Goal: Answer question/provide support

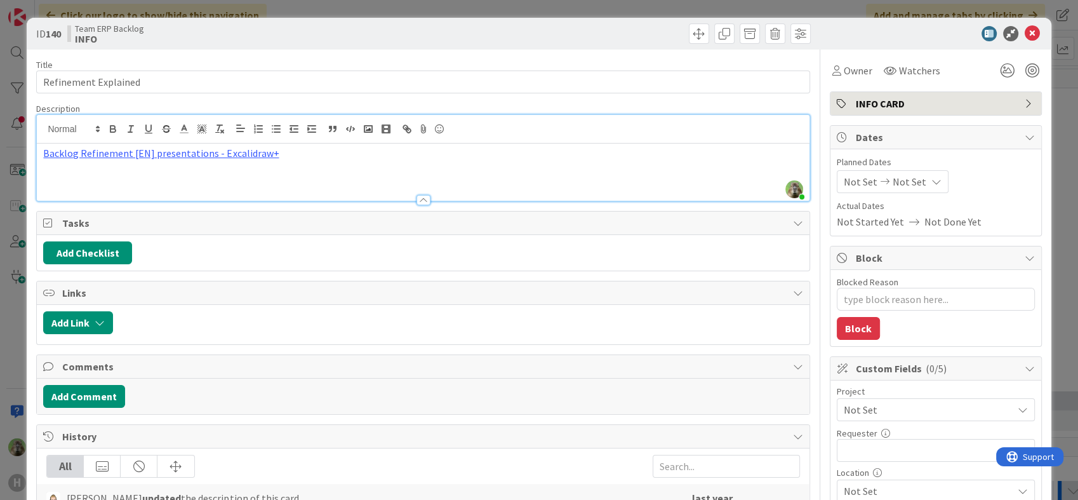
click at [17, 346] on div "ID 140 Team ERP Backlog INFO Title 20 / 128 Refinement Explained Description Ti…" at bounding box center [539, 250] width 1078 height 500
click at [1025, 28] on icon at bounding box center [1032, 33] width 15 height 15
click at [1025, 34] on icon at bounding box center [1032, 33] width 15 height 15
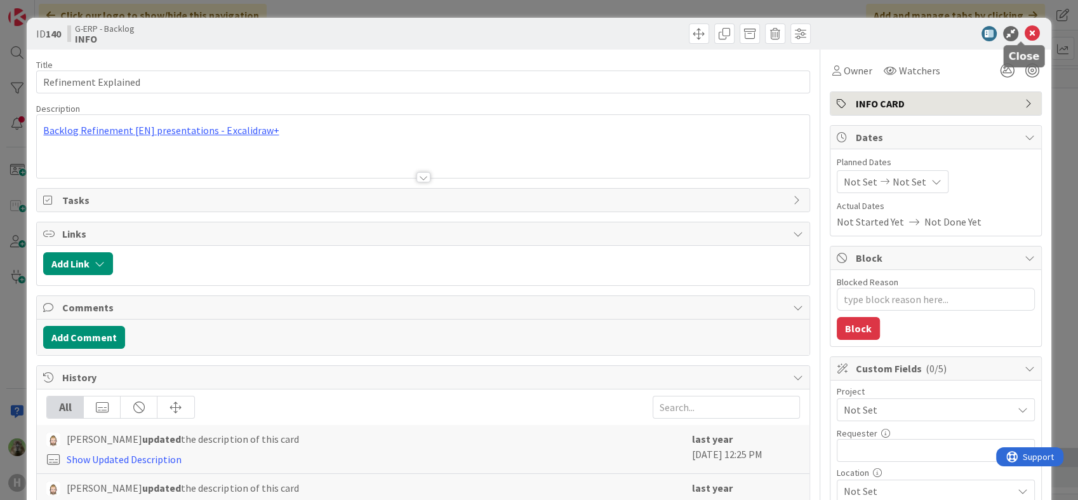
click at [1025, 30] on icon at bounding box center [1032, 33] width 15 height 15
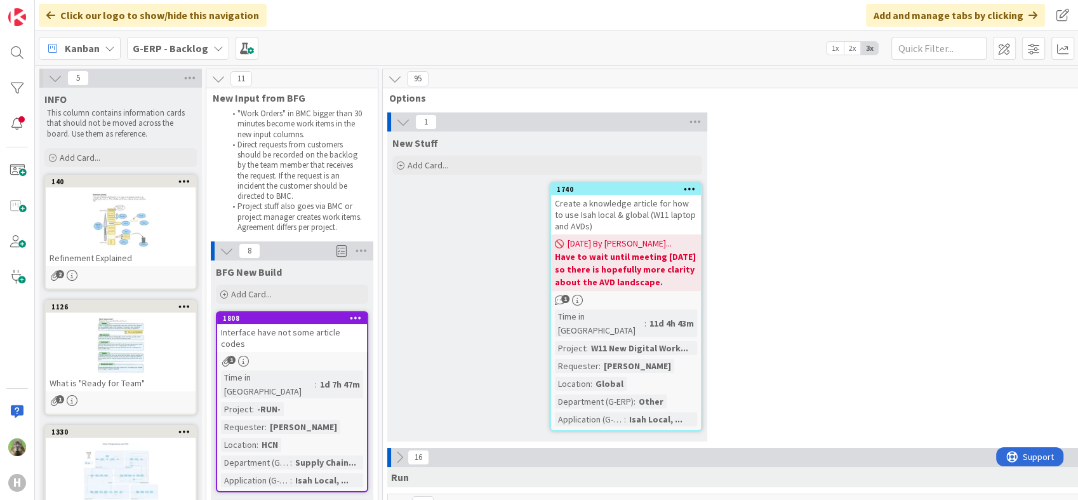
click at [163, 59] on div "G-ERP - Backlog" at bounding box center [178, 48] width 102 height 23
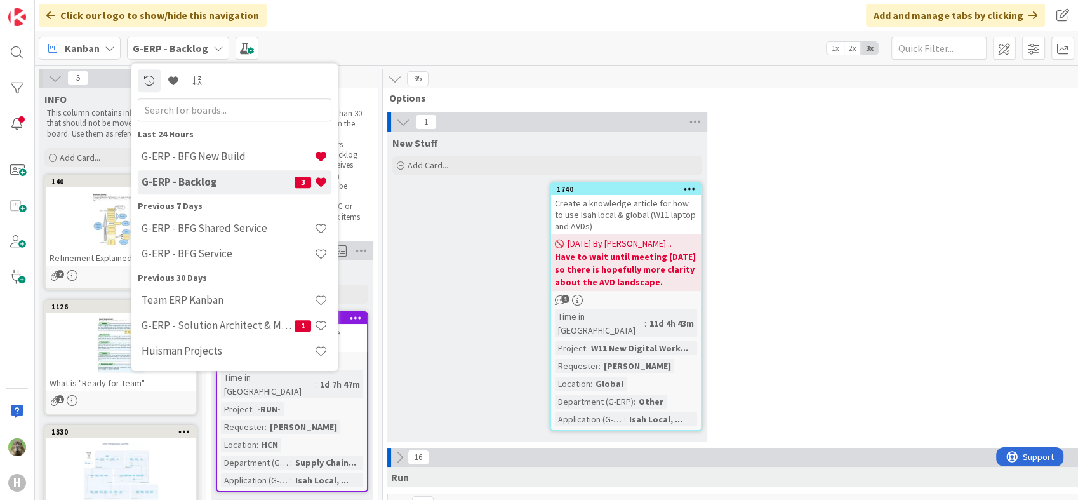
click at [827, 284] on div "1 New Stuff Add Card... 1740 Create a knowledge article for how to use Isah loc…" at bounding box center [889, 279] width 1008 height 335
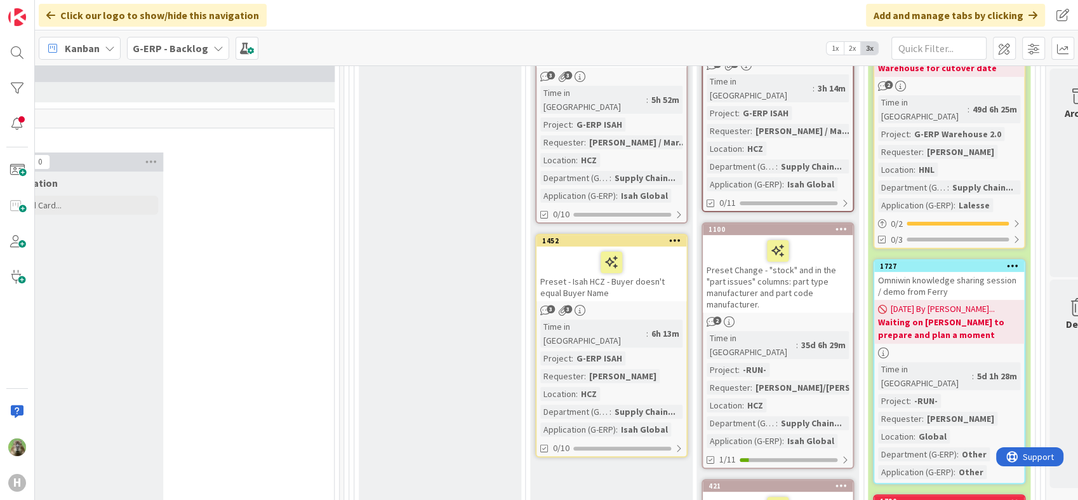
scroll to position [493, 1057]
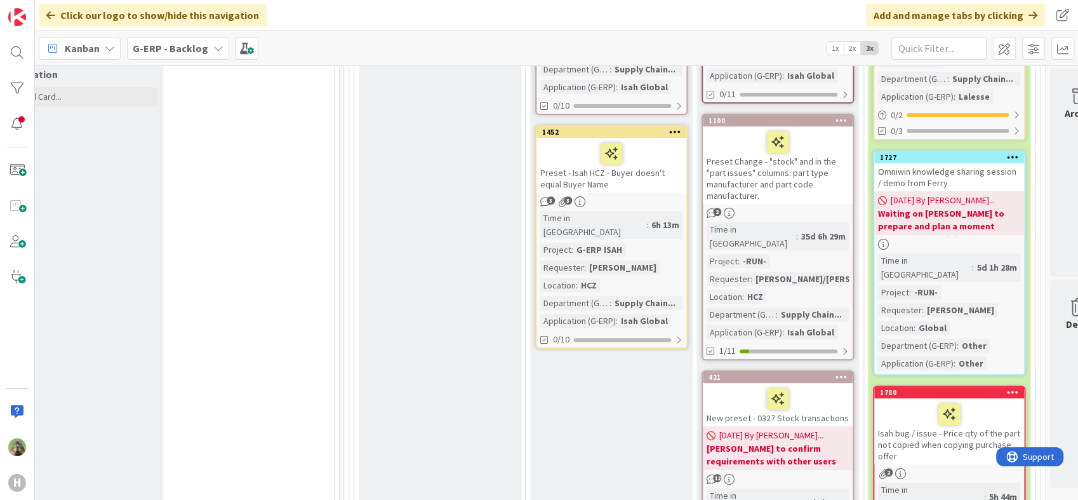
click at [654, 167] on div "Preset - Isah HCZ - Buyer doesn't equal Buyer Name" at bounding box center [611, 165] width 150 height 55
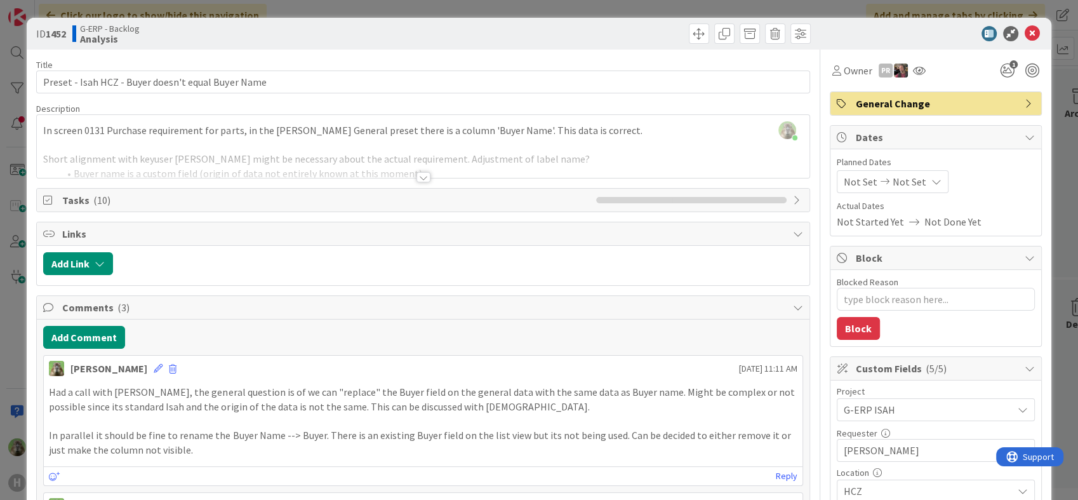
click at [408, 158] on div at bounding box center [423, 161] width 772 height 32
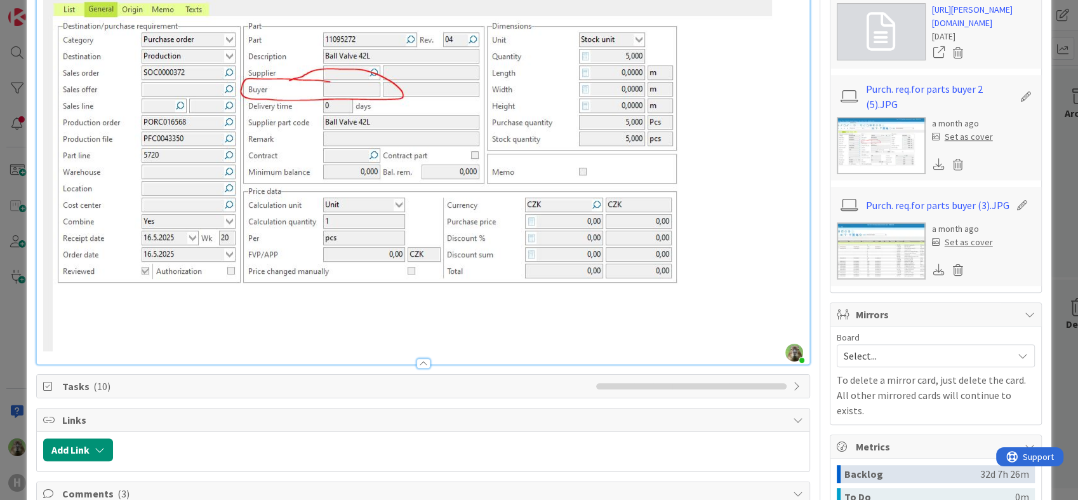
scroll to position [352, 0]
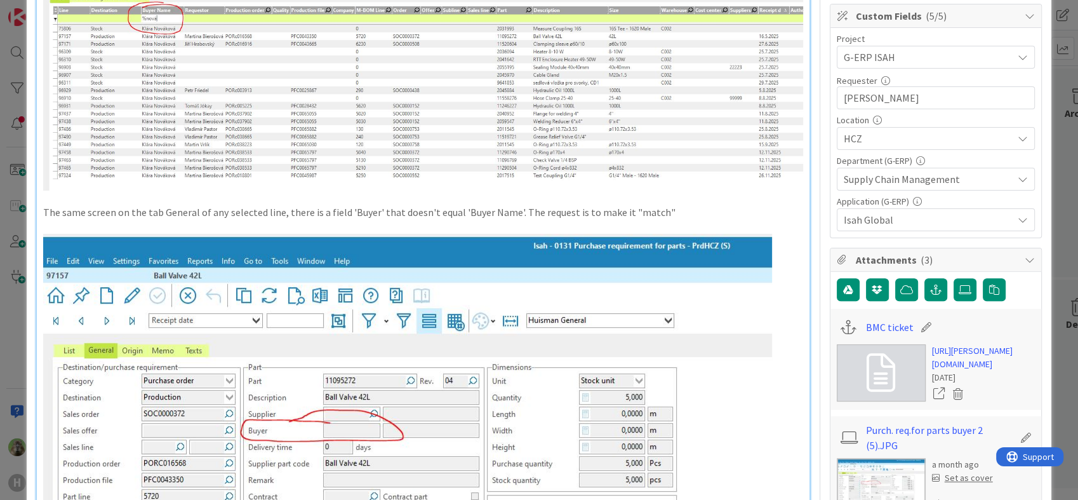
type textarea "x"
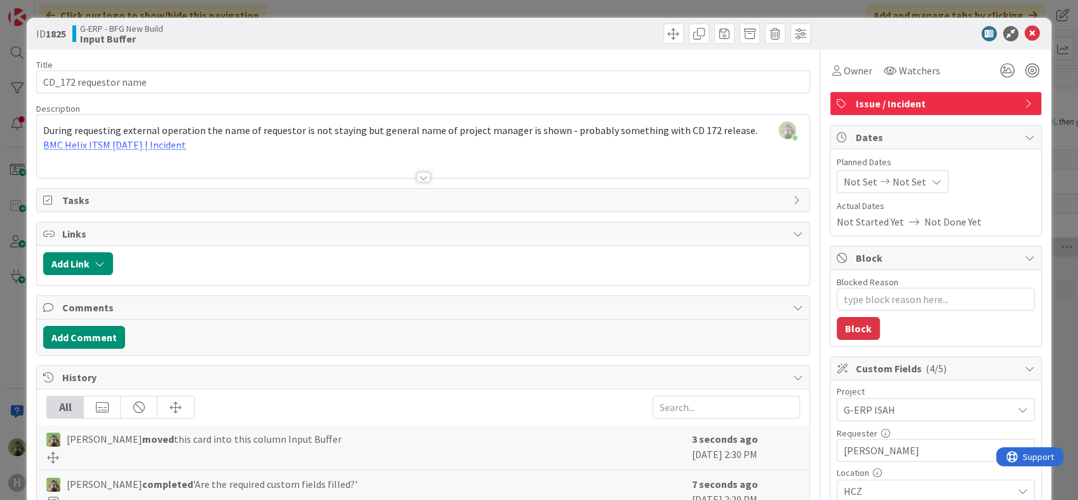
click at [13, 345] on div "ID 1825 G-ERP - BFG New Build Input Buffer Title 21 / 128 CD_172 requestor name…" at bounding box center [539, 250] width 1078 height 500
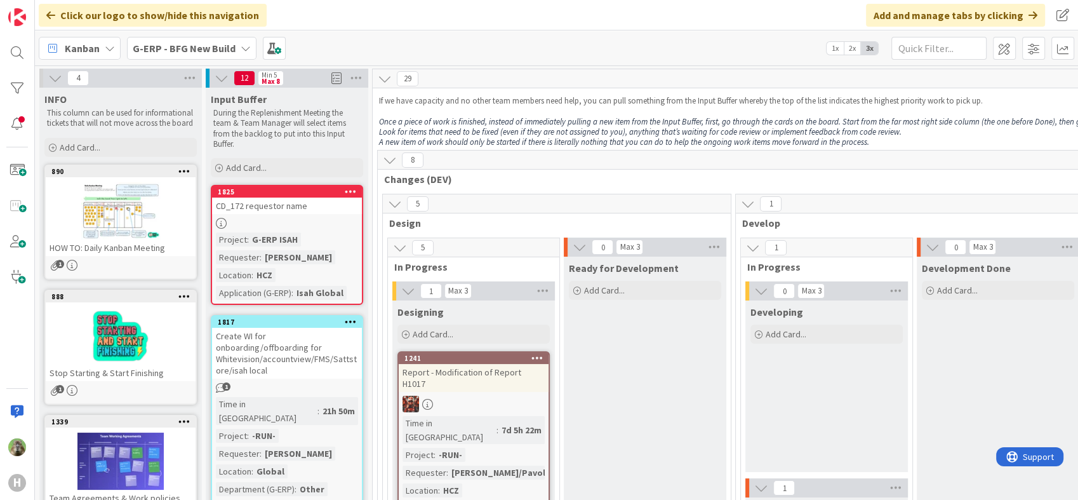
click at [175, 53] on b "G-ERP - BFG New Build" at bounding box center [184, 48] width 103 height 13
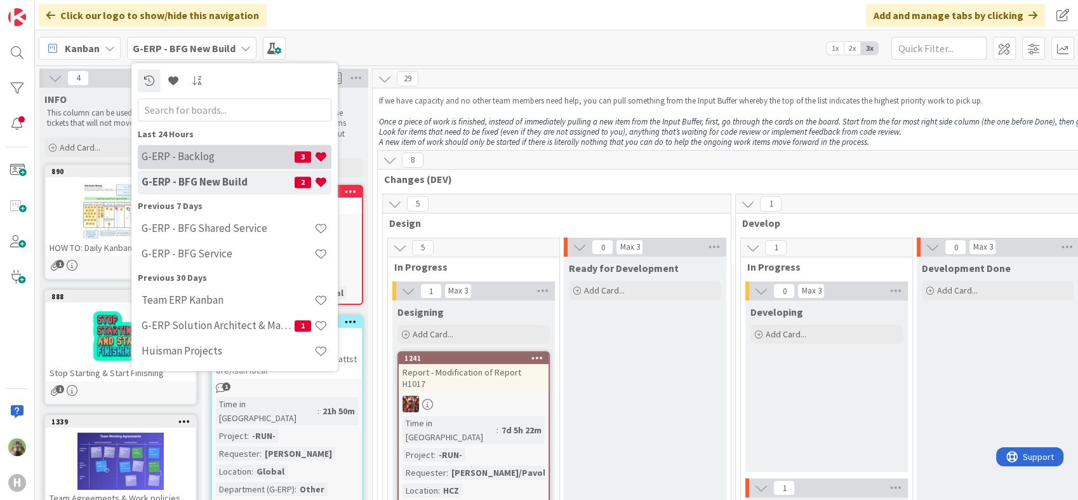
click at [231, 157] on h4 "G-ERP - Backlog" at bounding box center [218, 156] width 153 height 13
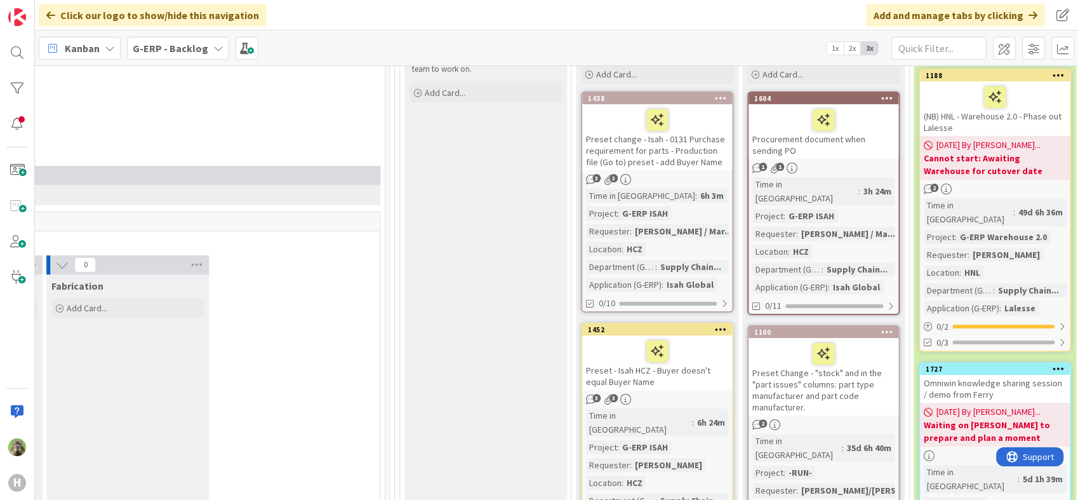
scroll to position [282, 1106]
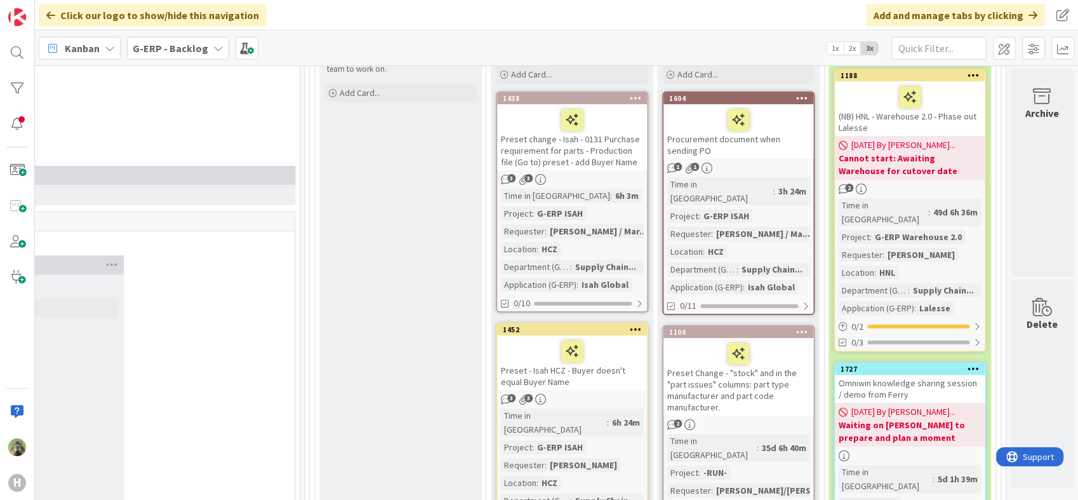
click at [538, 383] on div "Preset - Isah HCZ - Buyer doesn't equal Buyer Name" at bounding box center [572, 362] width 150 height 55
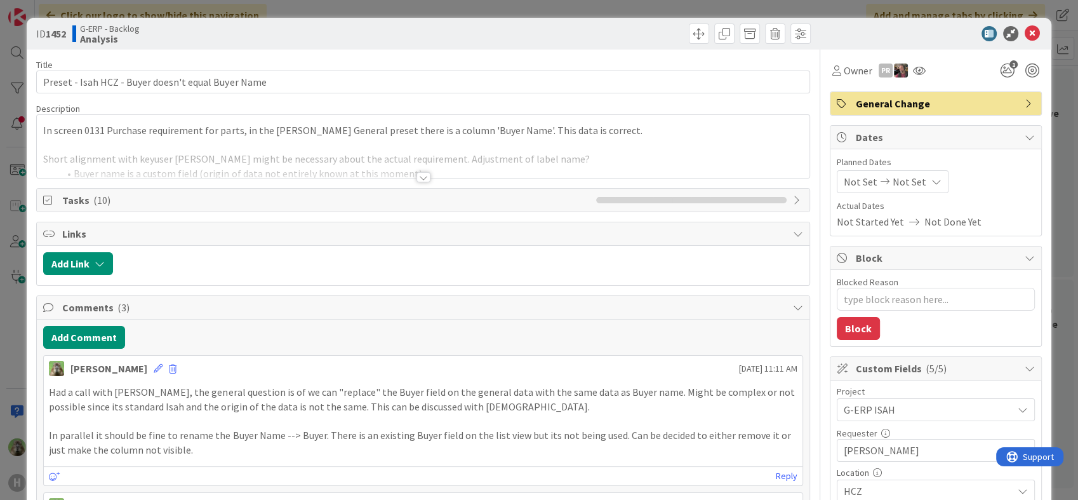
type textarea "x"
click at [108, 331] on button "Add Comment" at bounding box center [84, 337] width 82 height 23
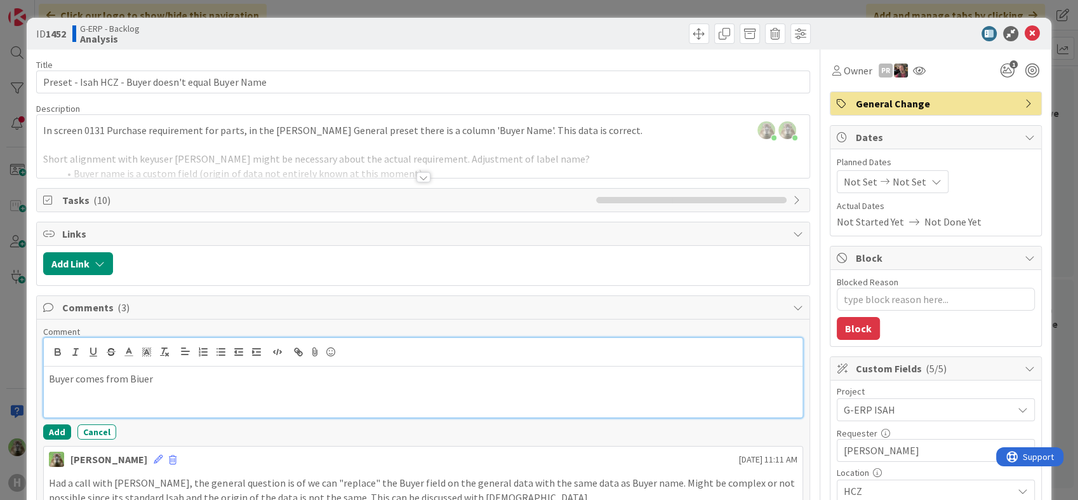
click at [169, 381] on p "Buyer comes from Biuer" at bounding box center [423, 378] width 748 height 15
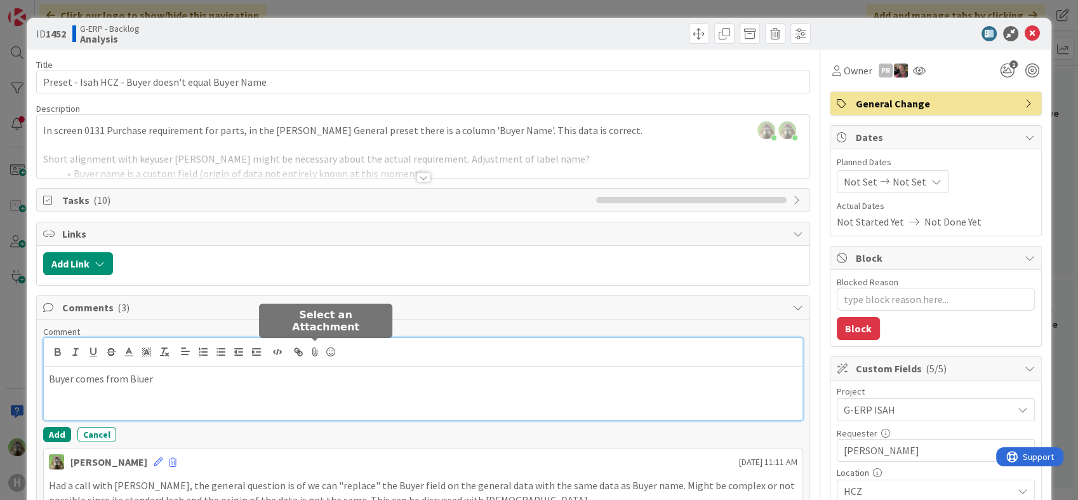
click at [321, 345] on icon at bounding box center [314, 352] width 15 height 18
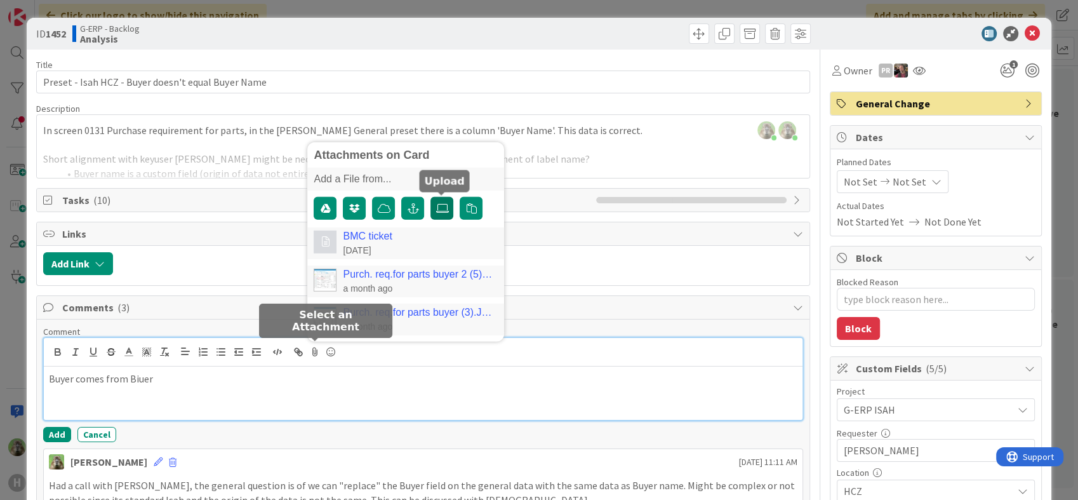
click at [437, 207] on icon at bounding box center [441, 208] width 13 height 10
click at [430, 197] on input "file" at bounding box center [430, 197] width 0 height 0
click at [440, 209] on icon at bounding box center [441, 208] width 13 height 10
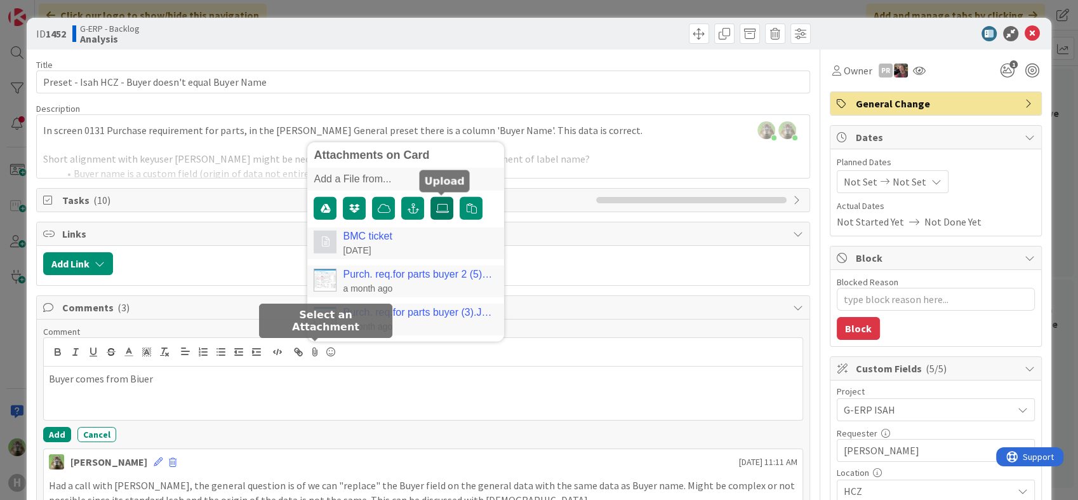
click at [430, 197] on input "file" at bounding box center [430, 197] width 0 height 0
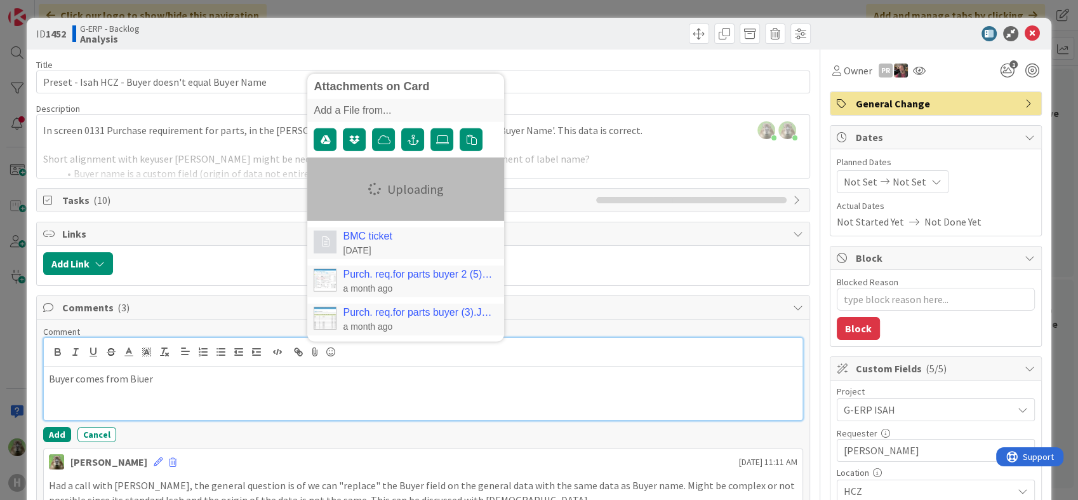
click at [166, 376] on p "Buyer comes from Biuer" at bounding box center [423, 378] width 748 height 15
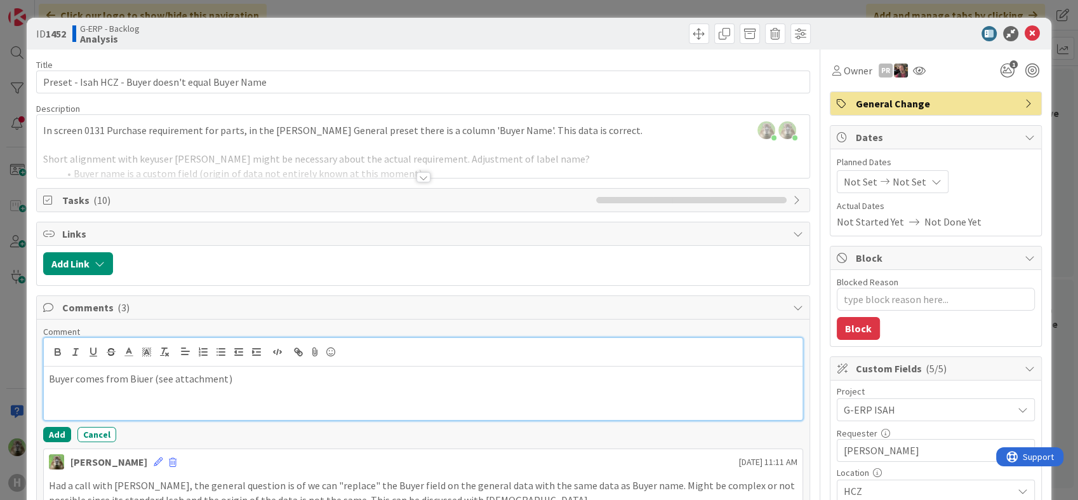
click at [131, 375] on p "Buyer comes from Biuer (see attachment)" at bounding box center [423, 378] width 748 height 15
click at [335, 377] on p "Buyer comes from default Buyer of Part(see attachment)" at bounding box center [423, 378] width 748 height 15
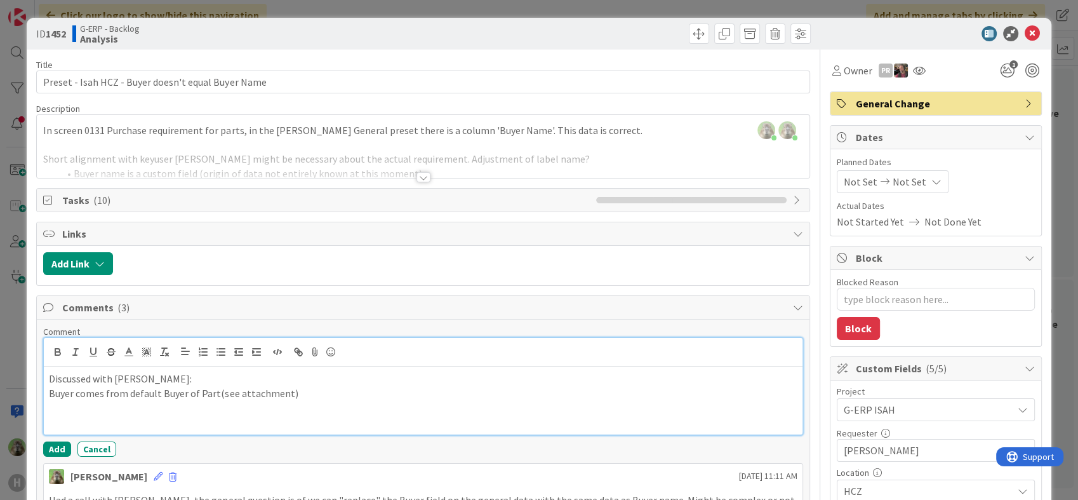
click at [332, 396] on p "Buyer comes from default Buyer of Part(see attachment)" at bounding box center [423, 393] width 748 height 15
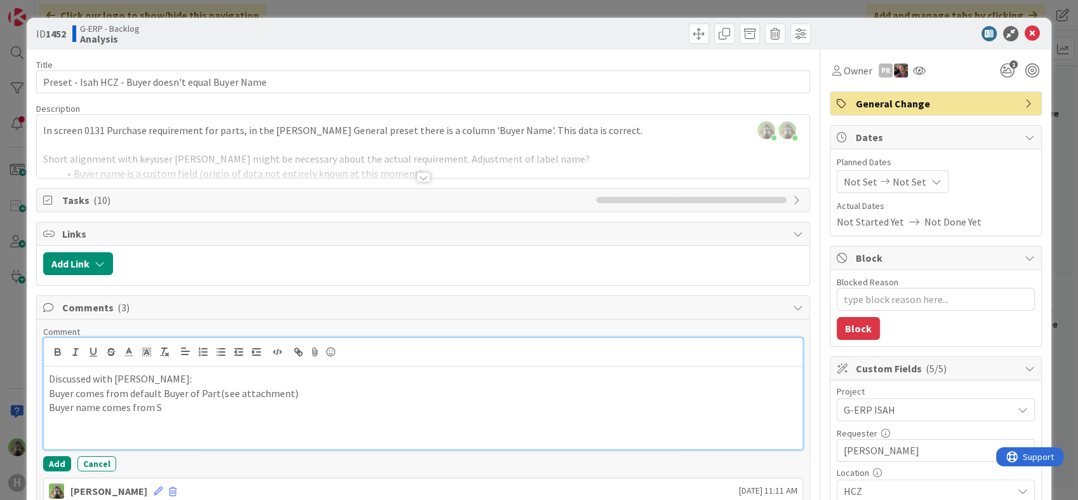
click at [214, 410] on p "Buyer name comes from S" at bounding box center [423, 407] width 748 height 15
click at [450, 400] on p "Buyer name comes from PR origin tab -> via EDIT they can switch user / owner" at bounding box center [423, 407] width 748 height 15
click at [438, 407] on p "Buyer name comes from PR origin tab -> via EDIT they can switch user / owner" at bounding box center [423, 407] width 748 height 15
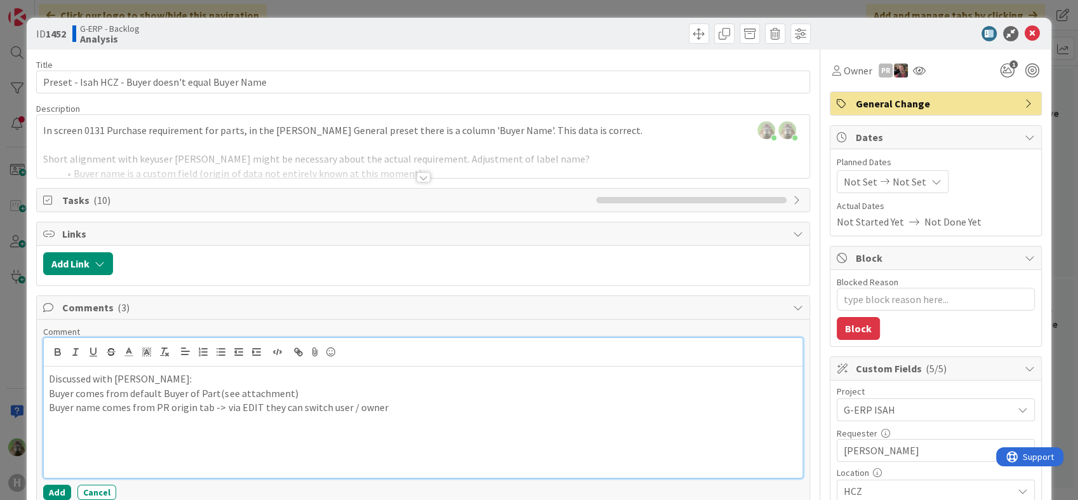
drag, startPoint x: 206, startPoint y: 406, endPoint x: 269, endPoint y: 406, distance: 62.8
click at [206, 406] on p "Buyer name comes from PR origin tab -> via EDIT they can switch user / owner" at bounding box center [423, 407] width 748 height 15
click at [53, 401] on p "Buyer name comes from PR origin tab (from Purchase -> via EDIT they can switch …" at bounding box center [423, 407] width 748 height 15
drag, startPoint x: 309, startPoint y: 404, endPoint x: 354, endPoint y: 406, distance: 45.1
click at [309, 403] on p "Custom Buyer name comes from PR origin tab (from Purchase -> via EDIT they can …" at bounding box center [423, 407] width 748 height 15
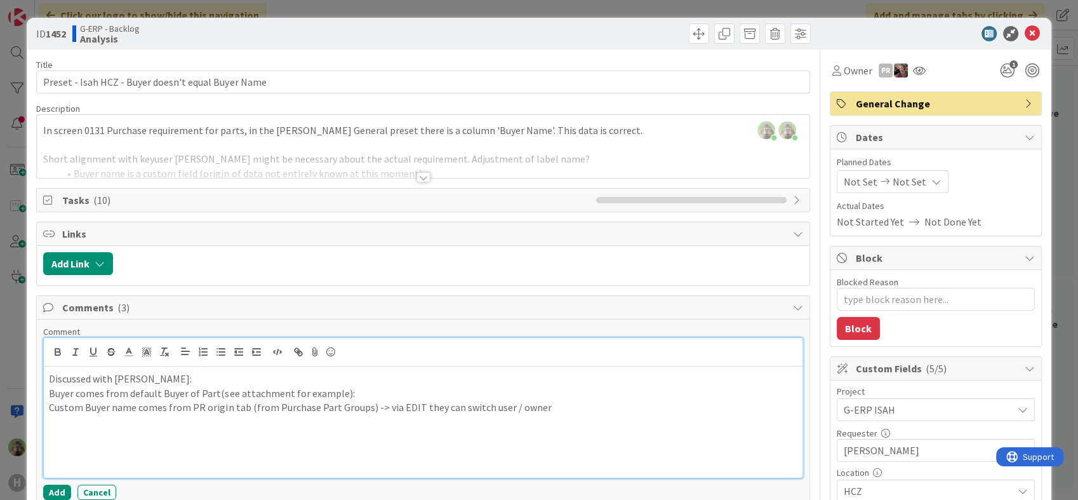
click at [415, 404] on p "Custom Buyer name comes from PR origin tab (from Purchase Part Groups) -> via E…" at bounding box center [423, 407] width 748 height 15
click at [752, 403] on p "Custom Buyer name comes from PR origin tab (from Purchase Part Groups) -> via E…" at bounding box center [423, 407] width 748 height 15
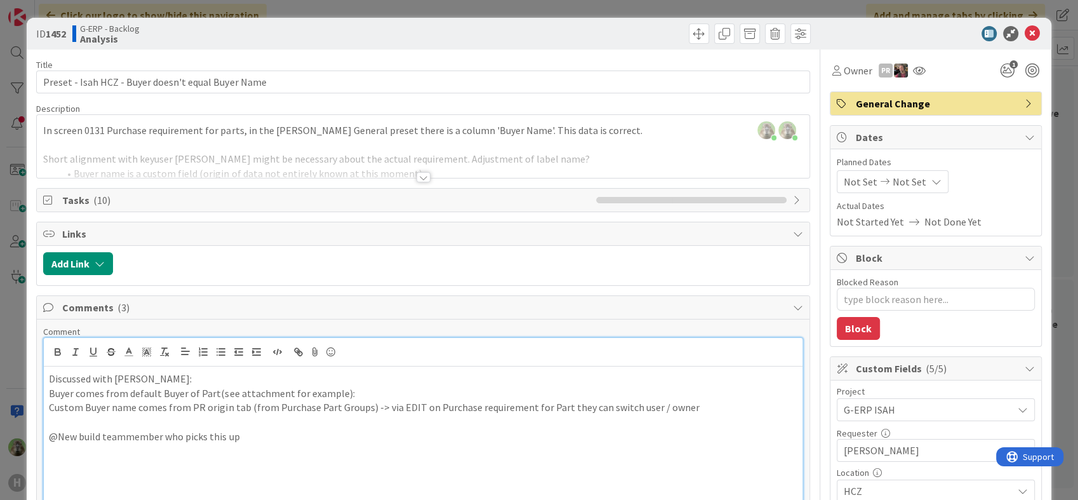
click at [360, 406] on p "Custom Buyer name comes from PR origin tab (from Purchase Part Groups) -> via E…" at bounding box center [423, 407] width 748 height 15
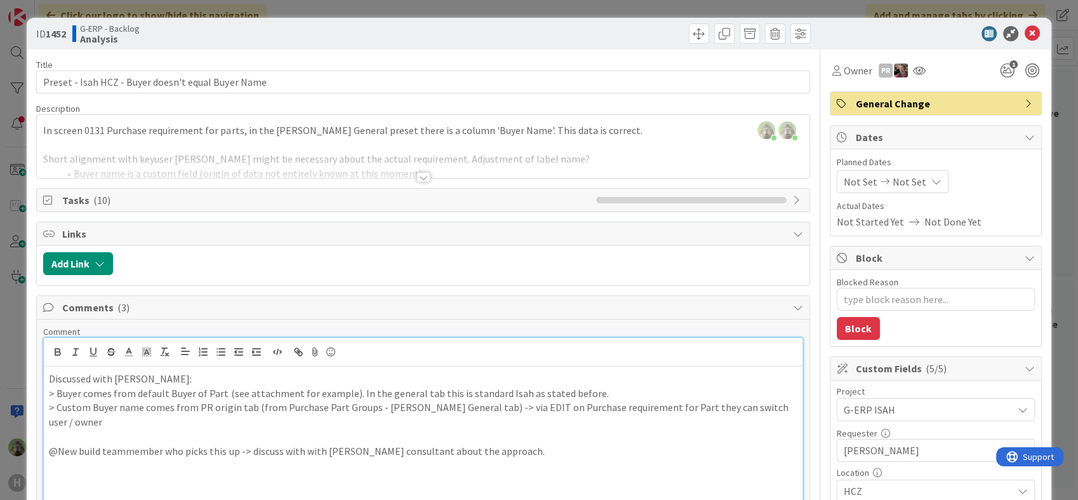
click at [397, 400] on p "> Custom Buyer name comes from PR origin tab (from Purchase Part Groups - Huism…" at bounding box center [423, 414] width 748 height 29
click at [452, 390] on p "> Buyer comes from default Buyer of Part (see attachment for example). In the g…" at bounding box center [423, 393] width 748 height 15
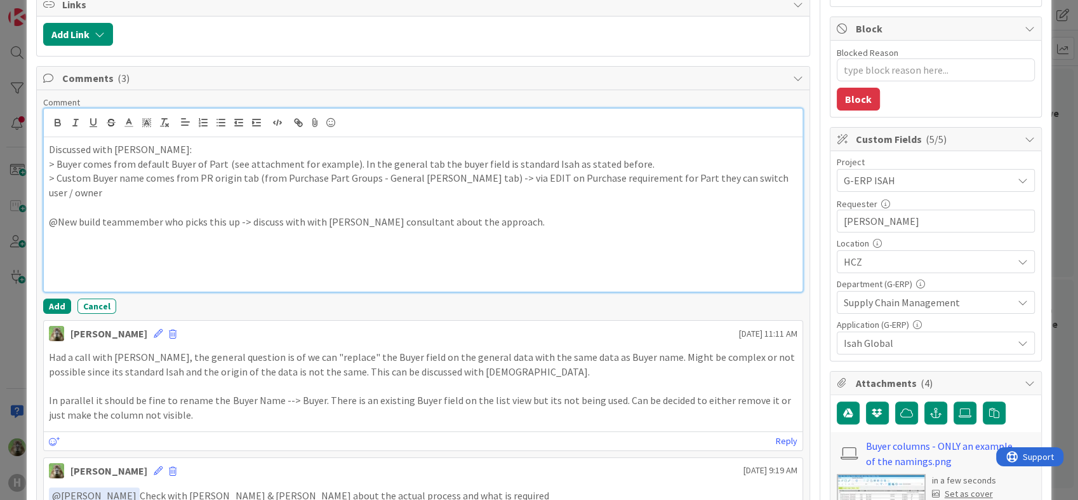
scroll to position [70, 0]
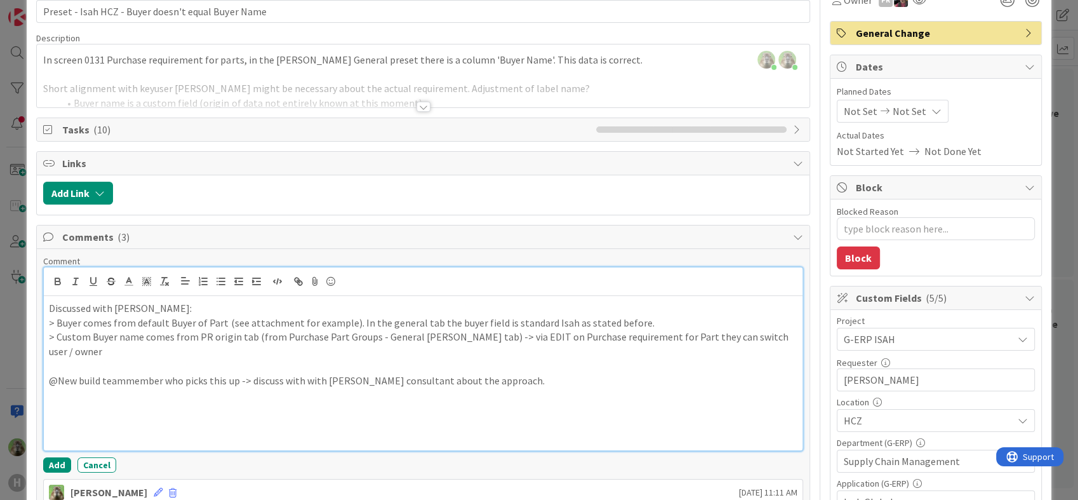
click at [498, 373] on p "@New build teammember who picks this up -> discuss with with Isah consultant ab…" at bounding box center [423, 380] width 748 height 15
drag, startPoint x: 133, startPoint y: 371, endPoint x: 127, endPoint y: 364, distance: 9.4
click at [571, 373] on p "@New build team member who picks this up -> discuss with with Isah consultant a…" at bounding box center [423, 380] width 748 height 15
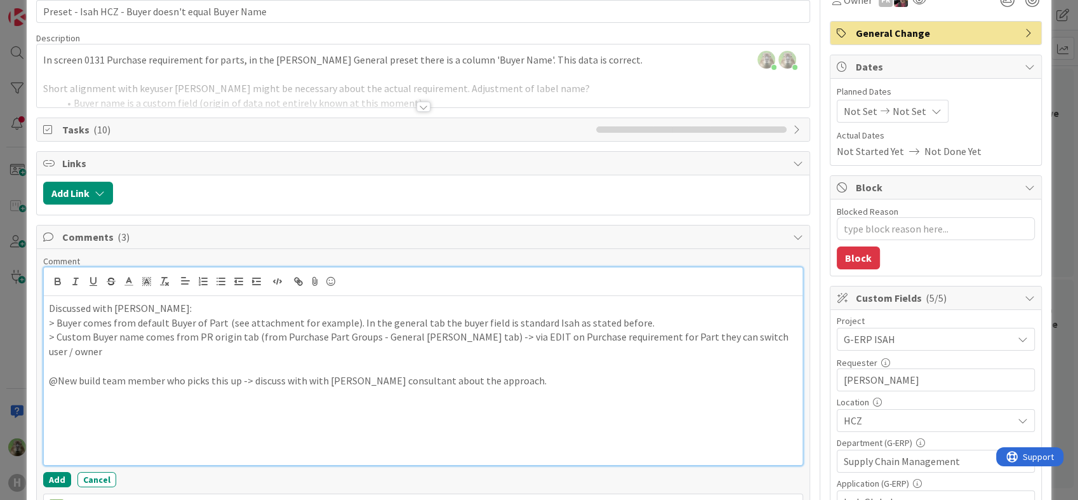
click at [211, 330] on p "> Custom Buyer name comes from PR origin tab (from Purchase Part Groups - Gener…" at bounding box center [423, 343] width 748 height 29
click at [210, 331] on p "> Custom Buyer name comes from PR origin tab (from Purchase Part Groups - Gener…" at bounding box center [423, 343] width 748 height 29
click at [255, 335] on p "> Custom Buyer name comes from PR Origin tab (from Purchase Part Groups - Gener…" at bounding box center [423, 343] width 748 height 29
click at [63, 354] on p "> Custom Buyer name comes from PR Origin tab (seemingly originating from Purcha…" at bounding box center [423, 343] width 748 height 29
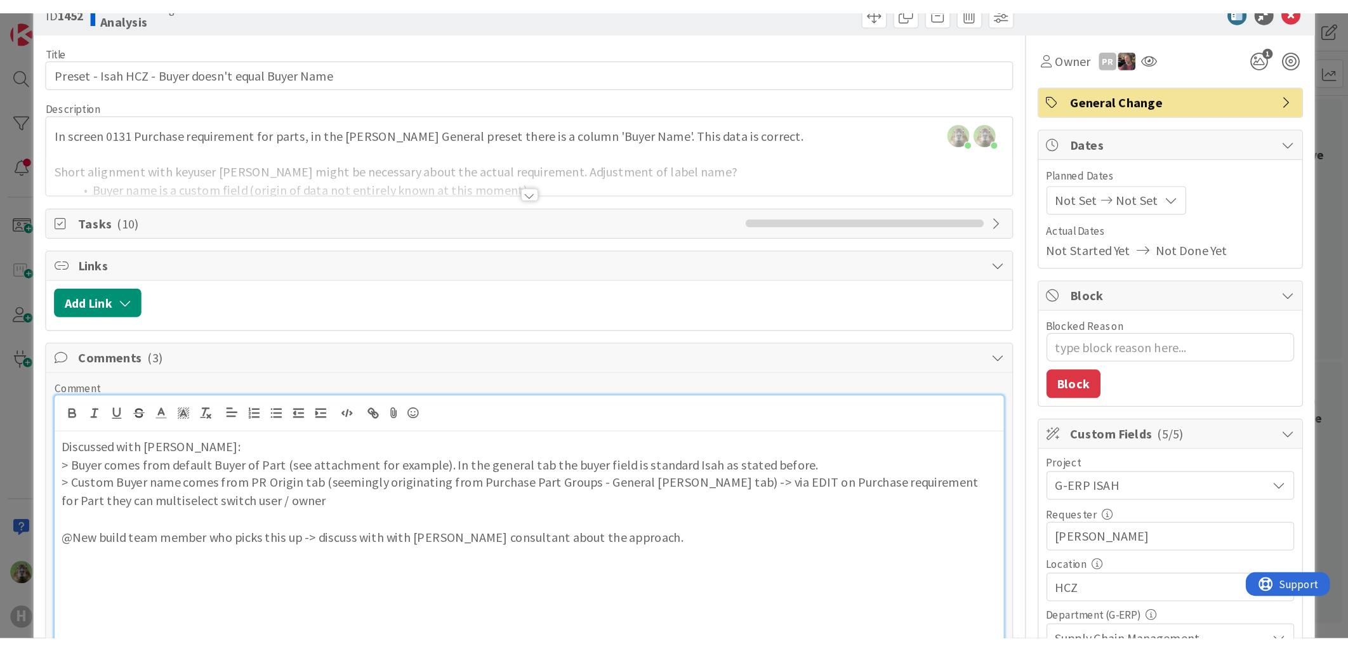
scroll to position [0, 0]
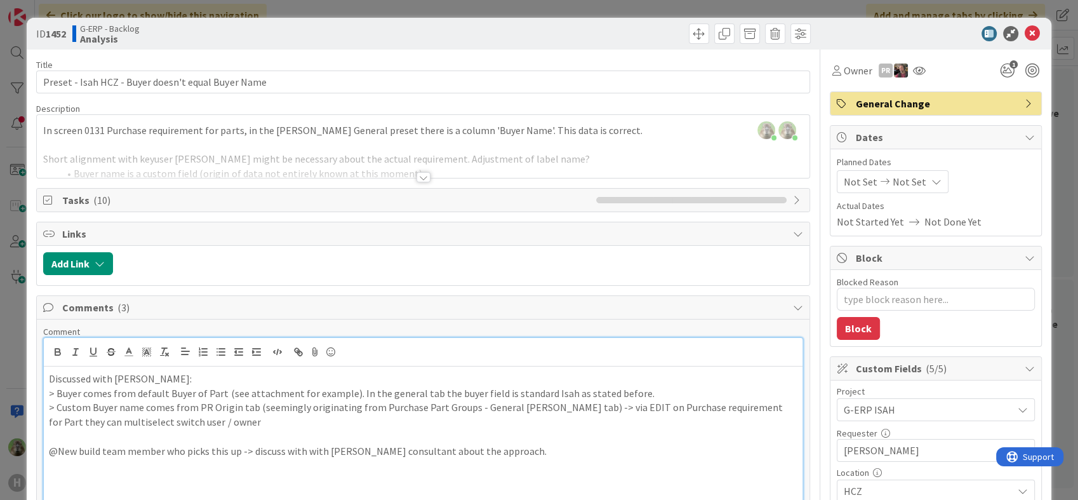
click at [211, 418] on p "> Custom Buyer name comes from PR Origin tab (seemingly originating from Purcha…" at bounding box center [423, 414] width 748 height 29
click at [530, 458] on p at bounding box center [423, 465] width 748 height 15
click at [514, 457] on div "Discussed with Ben: > Buyer comes from default Buyer of Part (see attachment fo…" at bounding box center [423, 450] width 758 height 169
click at [525, 441] on p at bounding box center [423, 436] width 748 height 15
click at [519, 448] on p "@New build team member who picks this up -> discuss with with Isah consultant a…" at bounding box center [423, 451] width 748 height 15
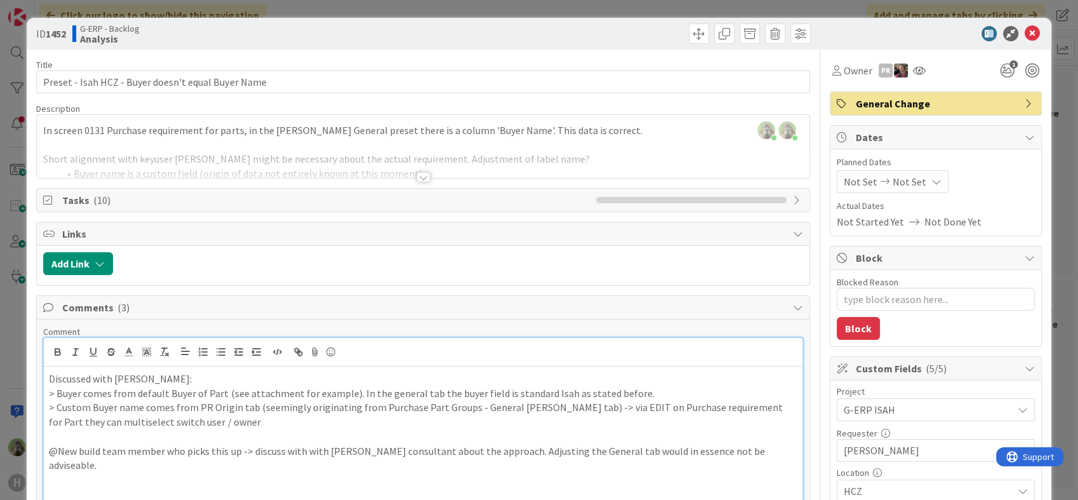
drag, startPoint x: 721, startPoint y: 460, endPoint x: 702, endPoint y: 444, distance: 25.2
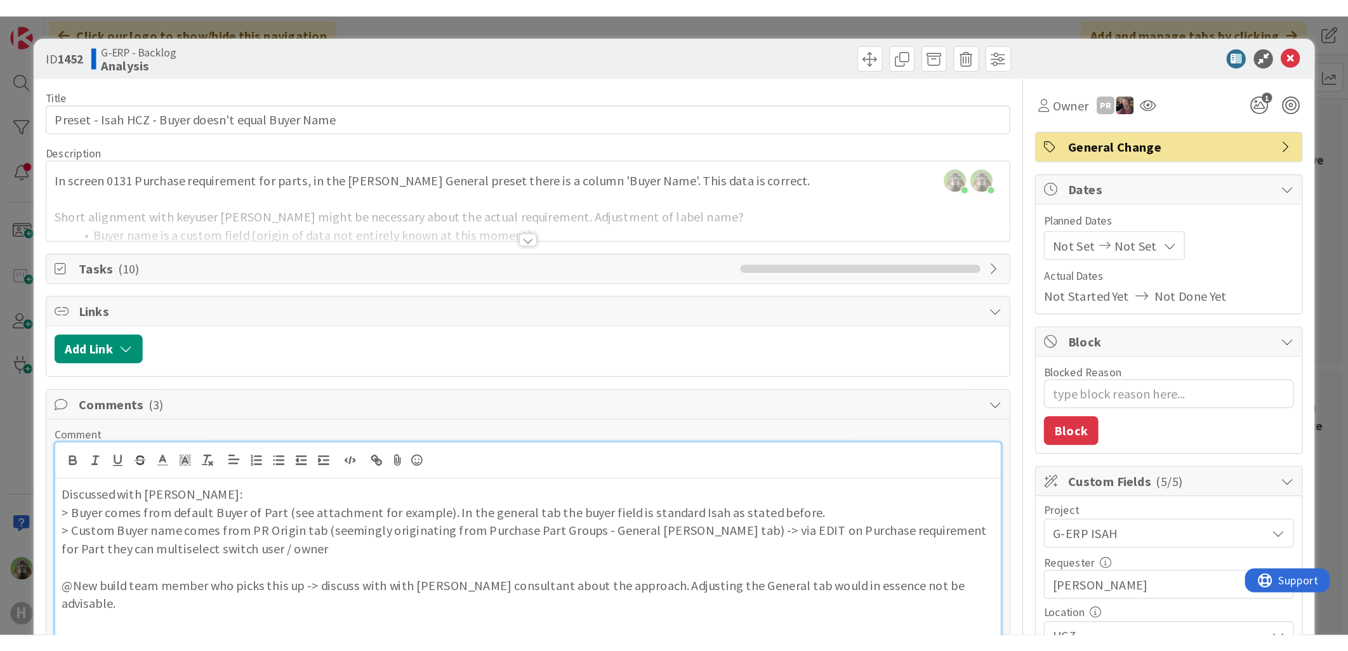
scroll to position [282, 836]
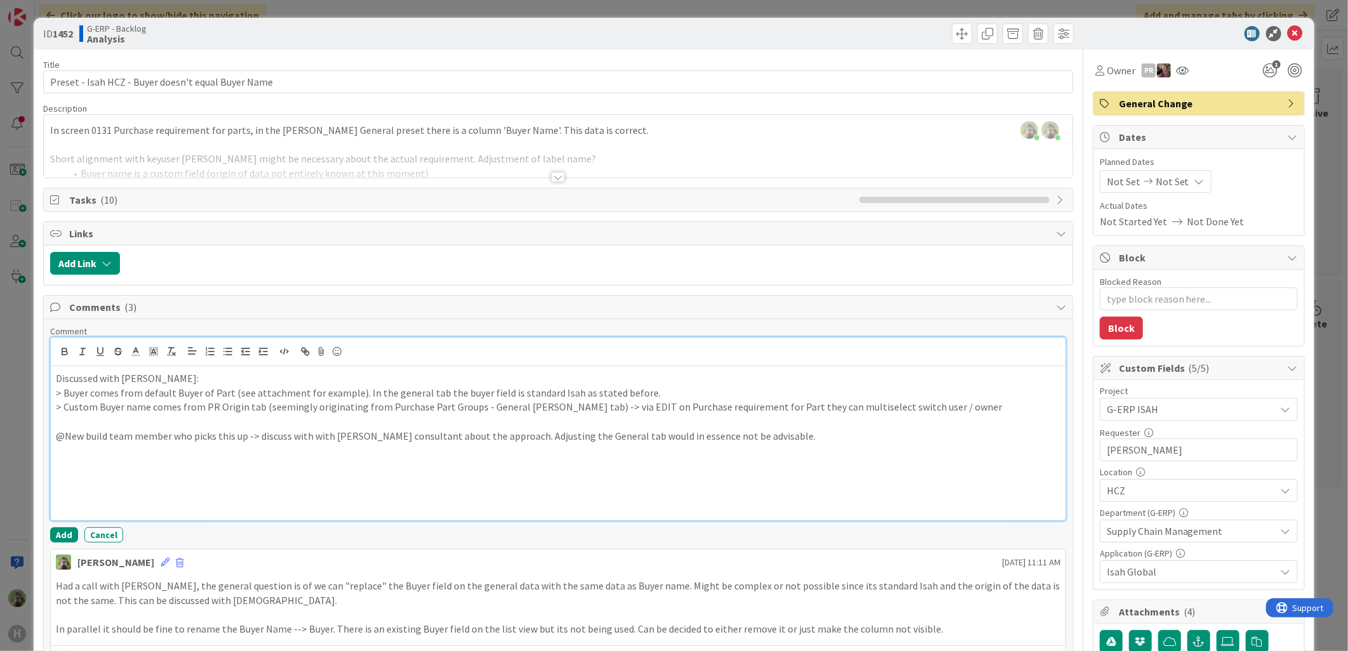
click at [359, 451] on p at bounding box center [558, 451] width 1005 height 15
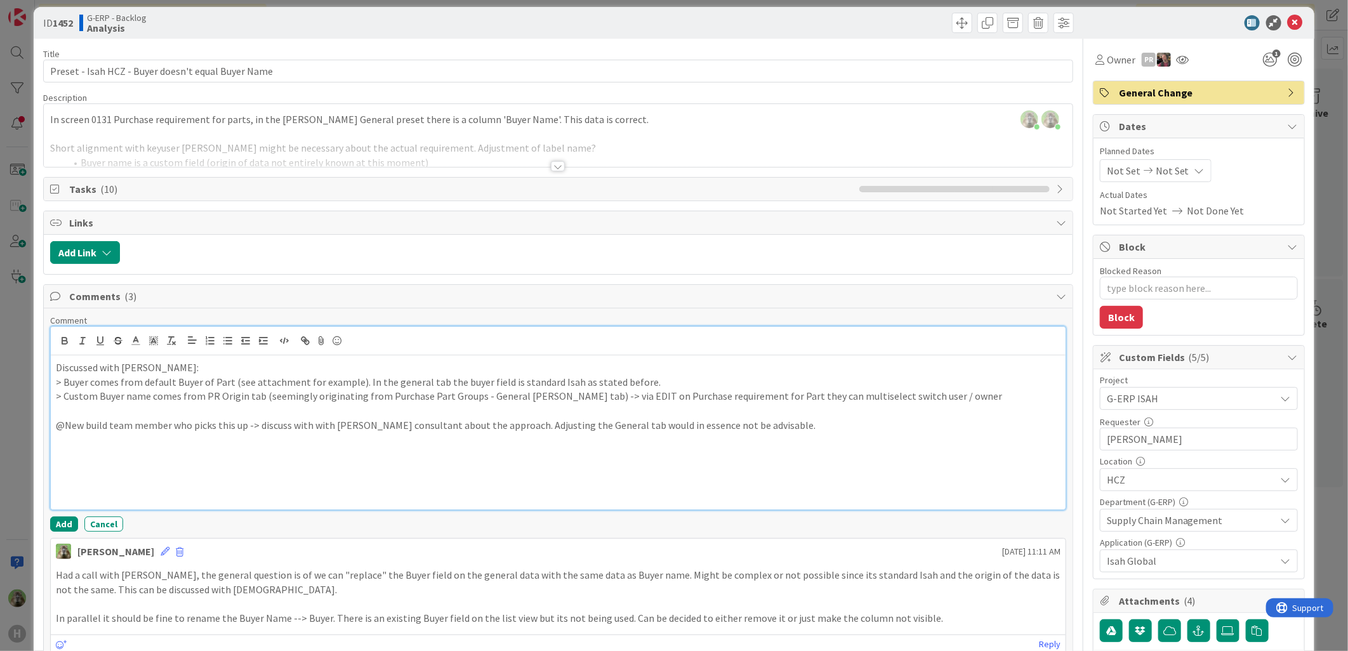
scroll to position [0, 0]
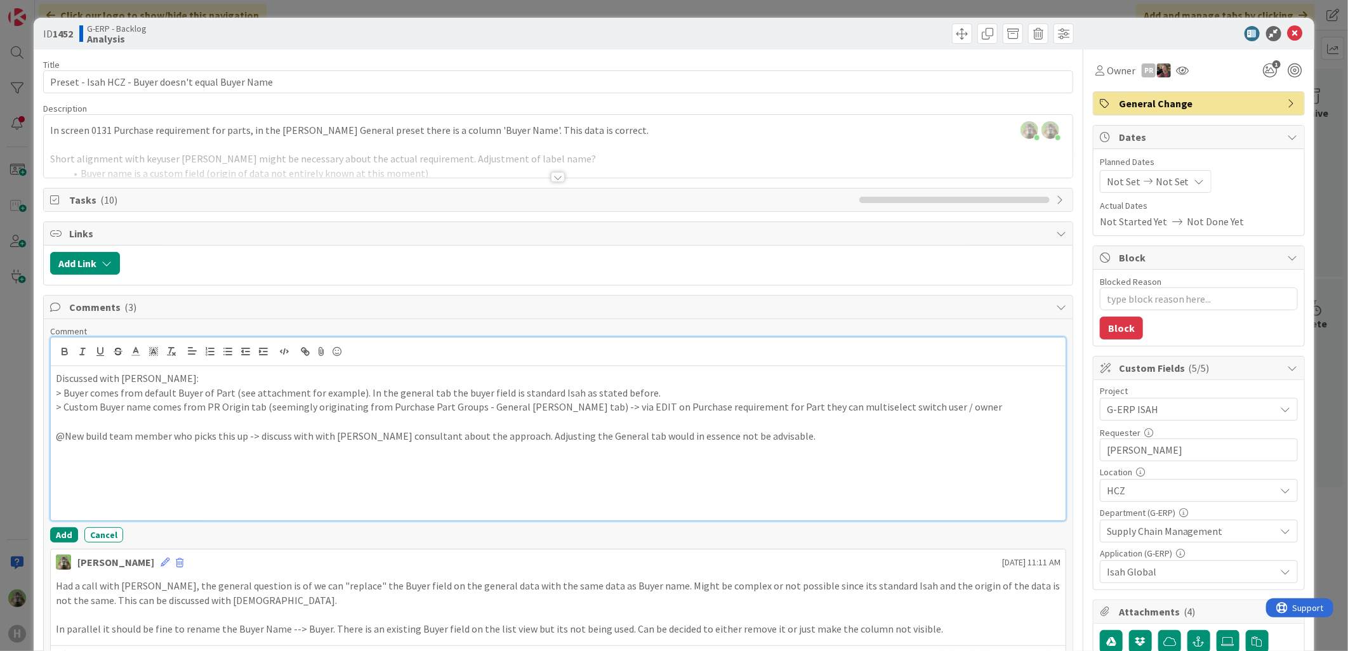
click at [764, 433] on p "@New build team member who picks this up -> discuss with with Isah consultant a…" at bounding box center [558, 436] width 1005 height 15
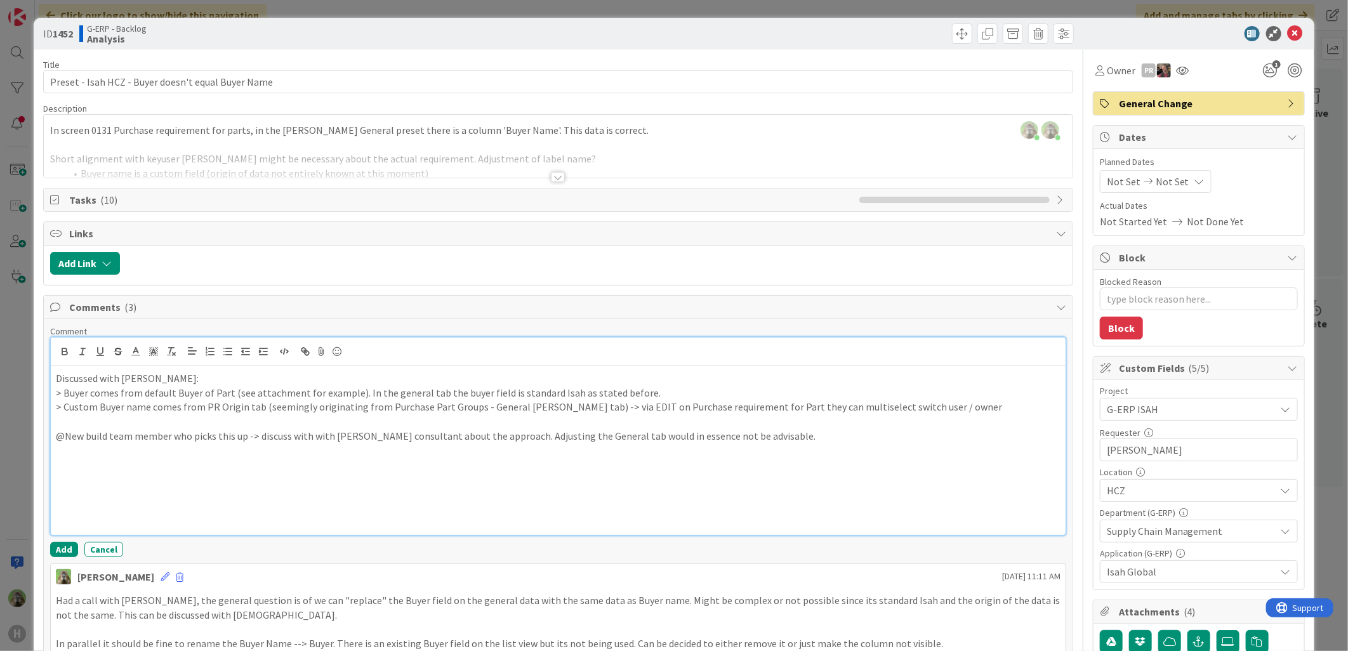
click at [486, 438] on p "@New build team member who picks this up -> discuss with with Isah consultant a…" at bounding box center [558, 436] width 1005 height 15
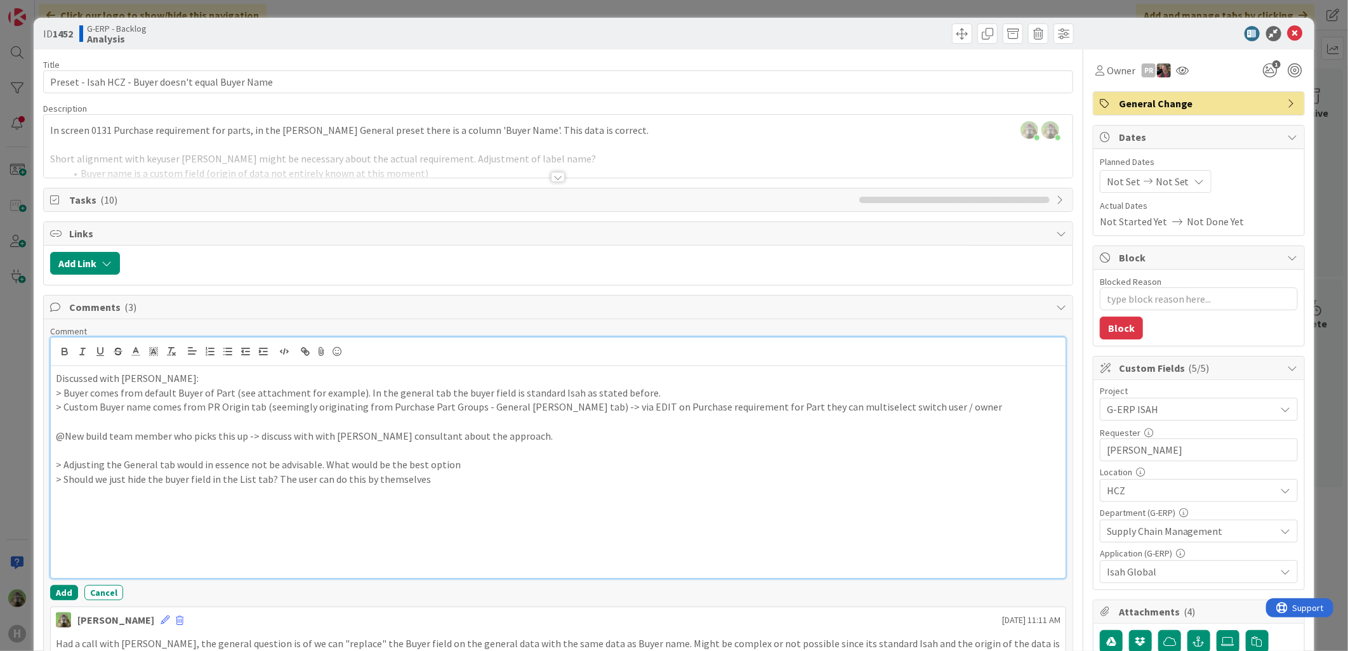
click at [540, 472] on p "> Adjusting the General tab would in essence not be advisable. What would be th…" at bounding box center [558, 465] width 1005 height 15
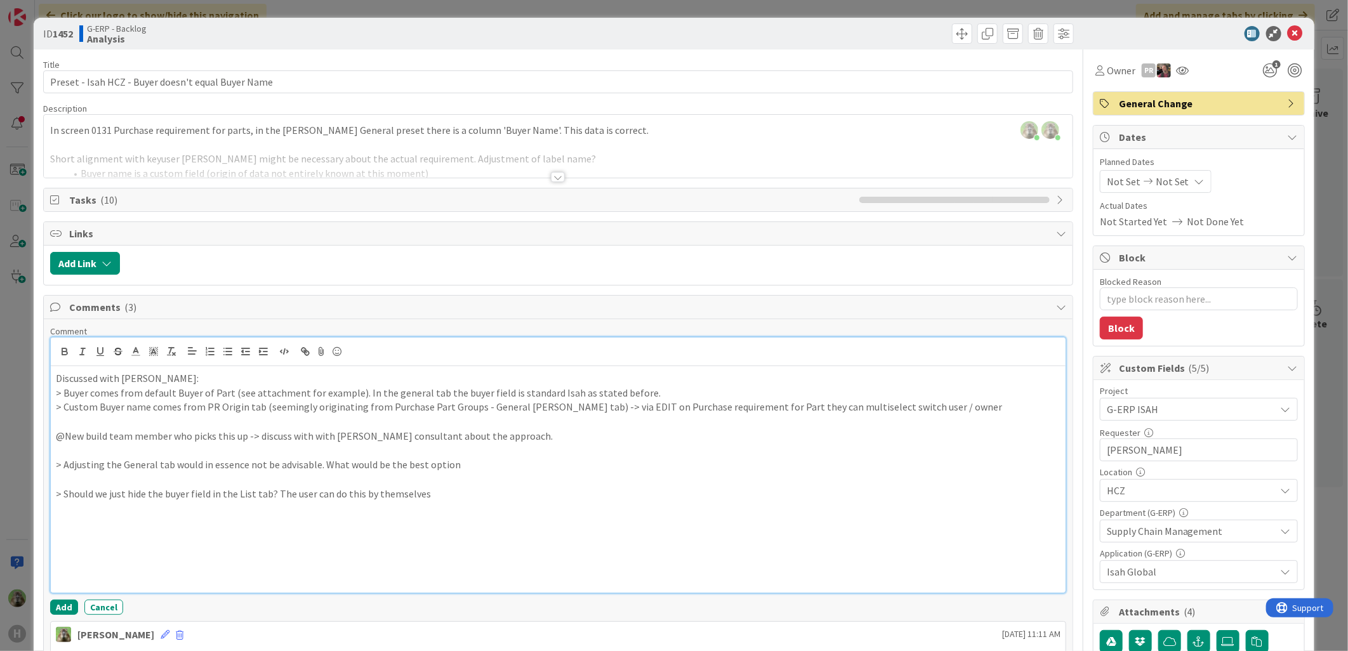
click at [540, 472] on p "> Adjusting the General tab would in essence not be advisable. What would be th…" at bounding box center [558, 465] width 1005 height 15
click at [410, 485] on p at bounding box center [558, 479] width 1005 height 15
click at [469, 499] on p at bounding box center [558, 508] width 1005 height 15
click at [475, 469] on p "> Adjusting the General tab would in essence not be advisable. What would be th…" at bounding box center [558, 465] width 1005 height 15
click at [81, 381] on p "Discussed with Ben:" at bounding box center [558, 378] width 1005 height 15
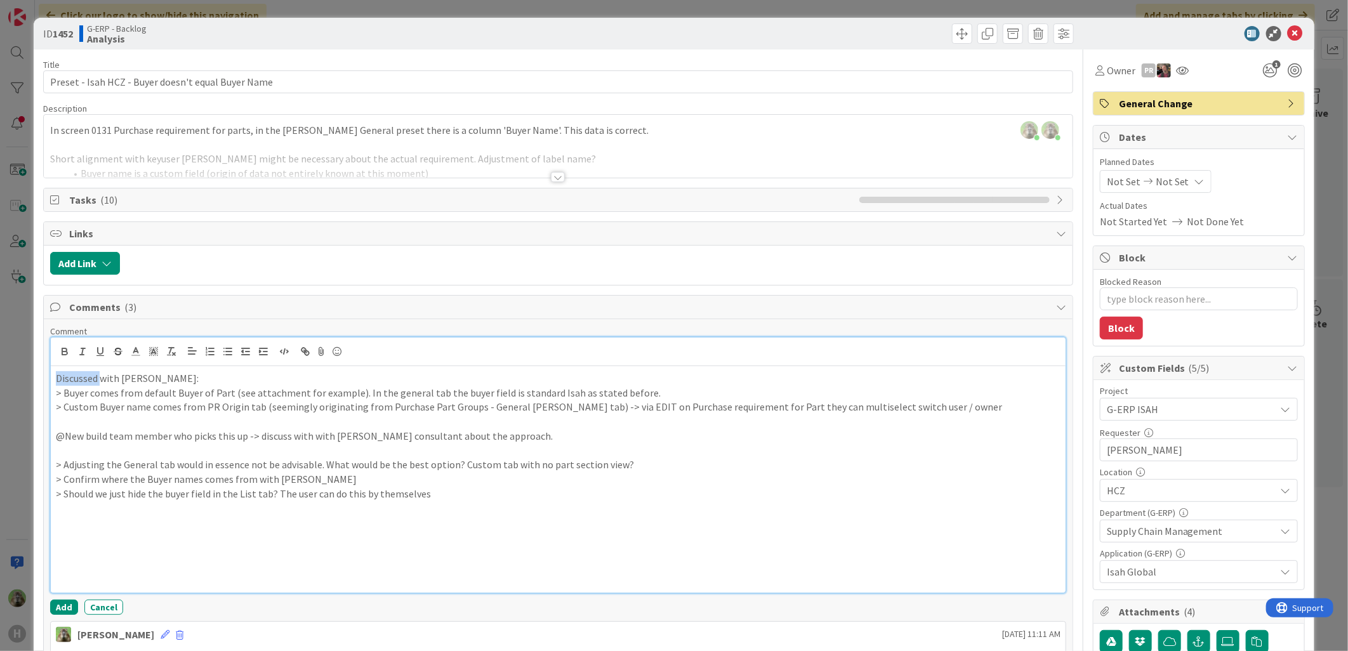
click at [81, 381] on p "Discussed with Ben:" at bounding box center [558, 378] width 1005 height 15
click at [359, 499] on p at bounding box center [558, 522] width 1005 height 15
click at [90, 438] on p "@New build team member who picks this up -> discuss with with Isah consultant a…" at bounding box center [558, 436] width 1005 height 15
click at [250, 449] on p at bounding box center [558, 451] width 1005 height 15
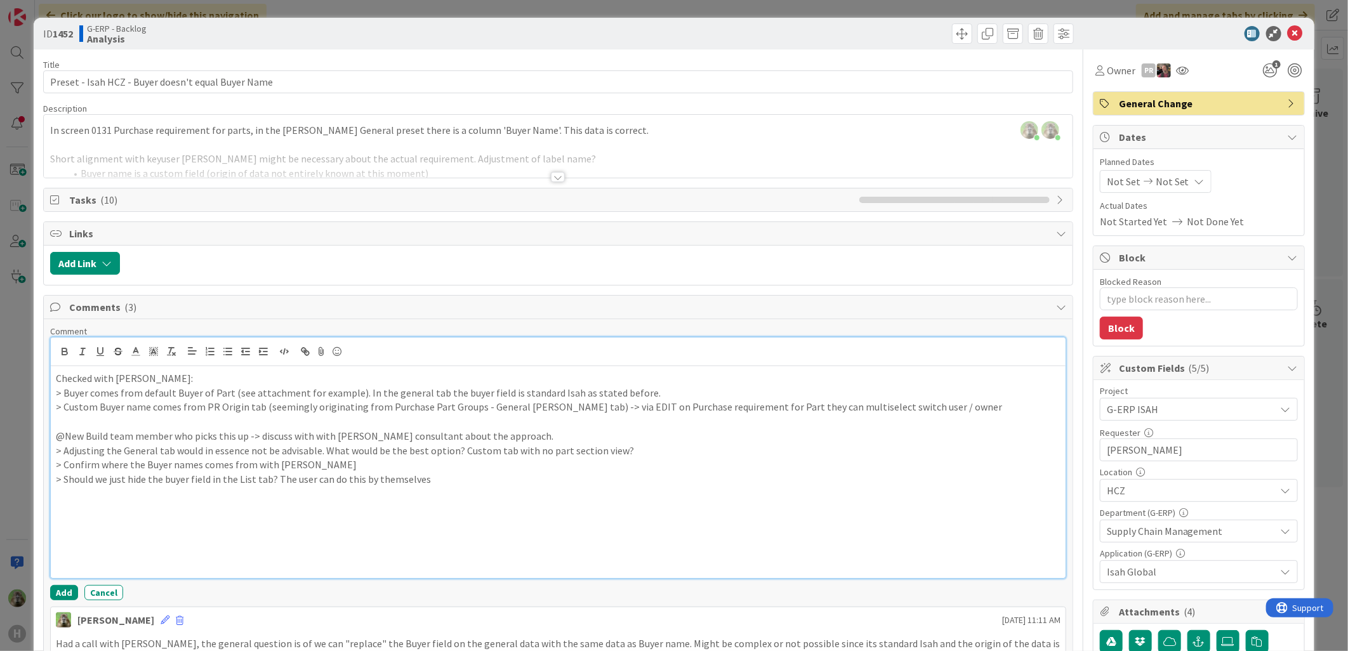
click at [656, 459] on p "> Confirm where the Buyer names comes from with [PERSON_NAME]" at bounding box center [558, 465] width 1005 height 15
click at [658, 456] on p "> Adjusting the General tab would in essence not be advisable. What would be th…" at bounding box center [558, 451] width 1005 height 15
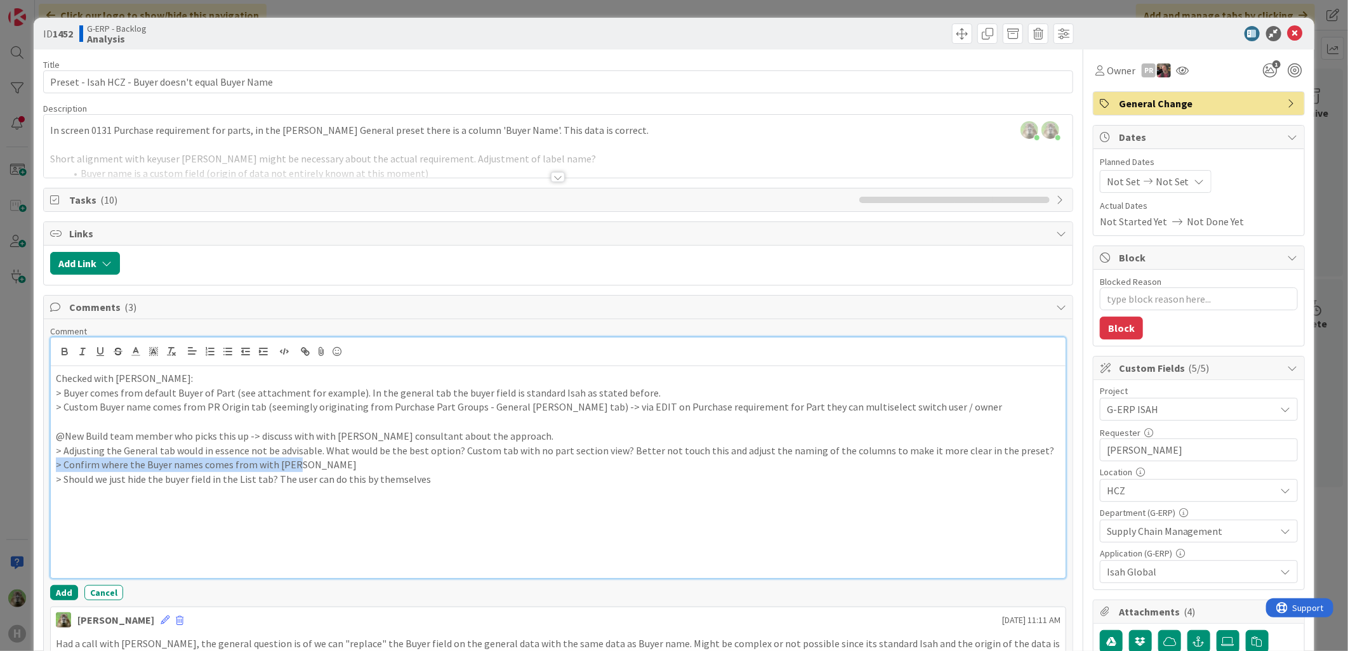
drag, startPoint x: 305, startPoint y: 470, endPoint x: 53, endPoint y: 467, distance: 252.1
click at [53, 467] on div "Checked with Ben: > Buyer comes from default Buyer of Part (see attachment for …" at bounding box center [558, 472] width 1015 height 212
click at [519, 439] on p "@New Build team member who picks this up -> discuss with with [PERSON_NAME] con…" at bounding box center [558, 436] width 1005 height 15
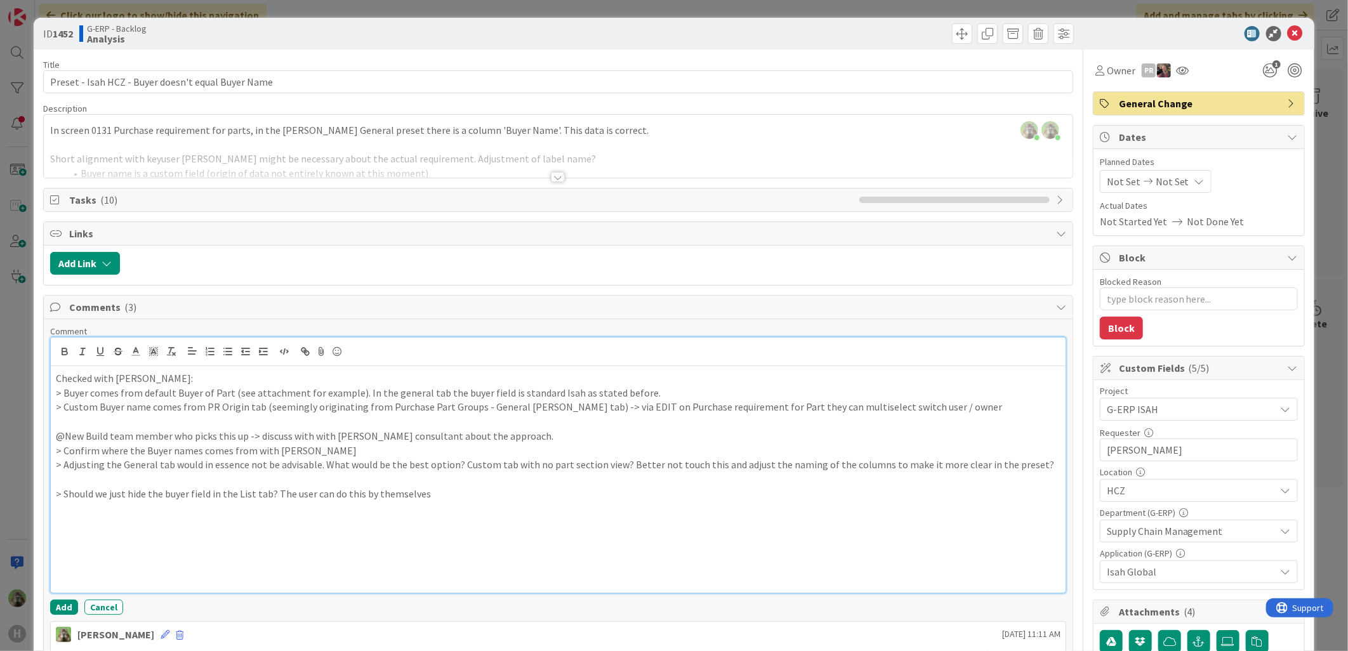
click at [249, 484] on p at bounding box center [558, 479] width 1005 height 15
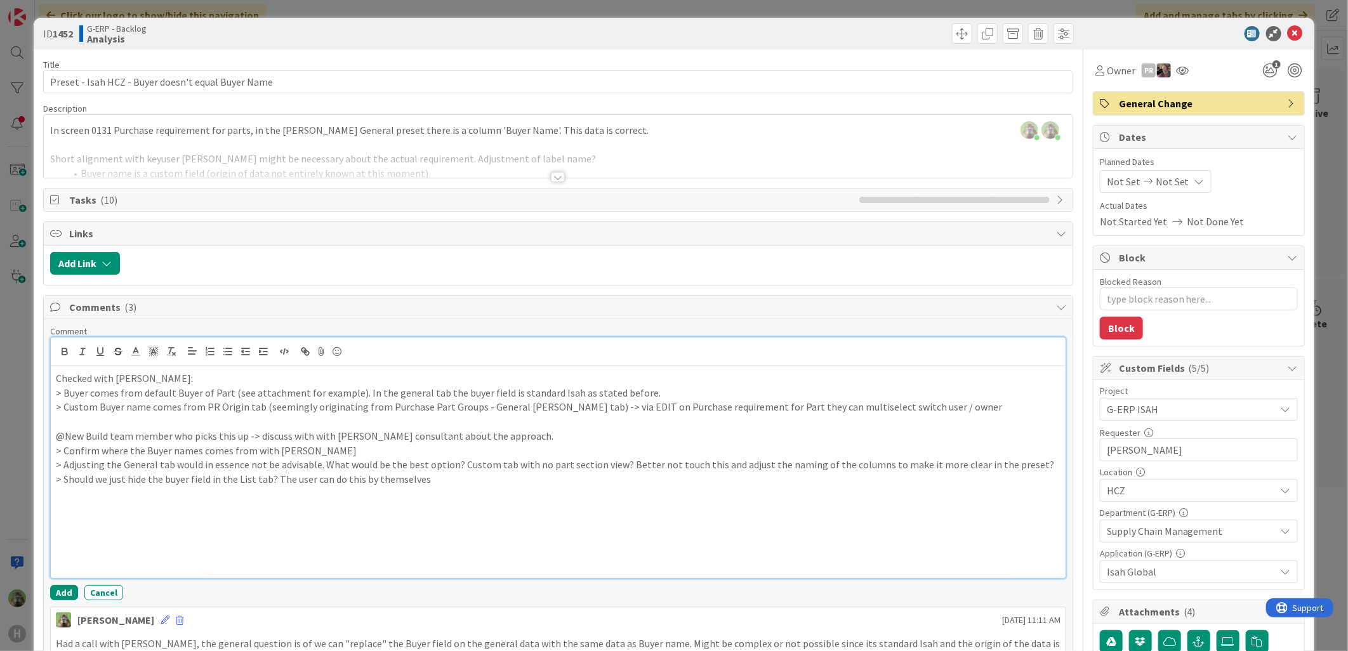
click at [453, 486] on p "> Should we just hide the buyer field in the List tab? The user can do this by …" at bounding box center [558, 479] width 1005 height 15
click at [113, 485] on p "> Should we just hide the buyer field in the List tab? The user can do this by …" at bounding box center [558, 479] width 1005 height 15
click at [54, 499] on button "Add" at bounding box center [64, 592] width 28 height 15
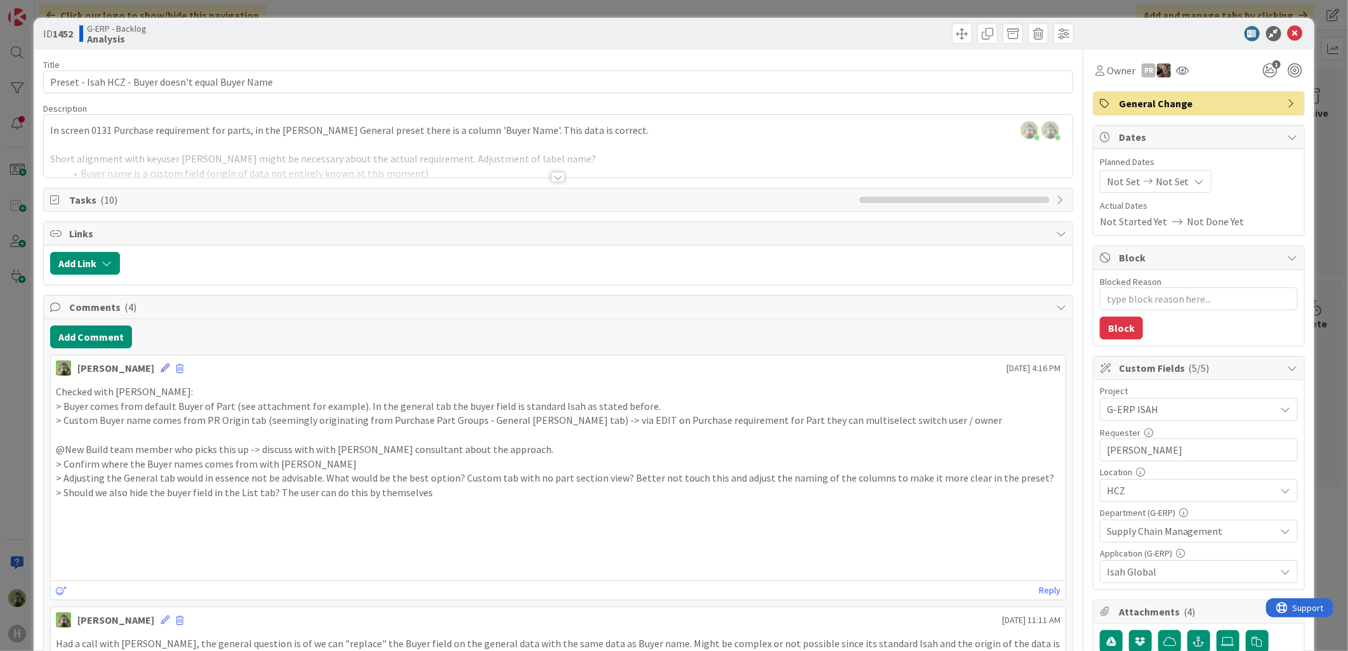
click at [161, 364] on icon at bounding box center [165, 368] width 9 height 9
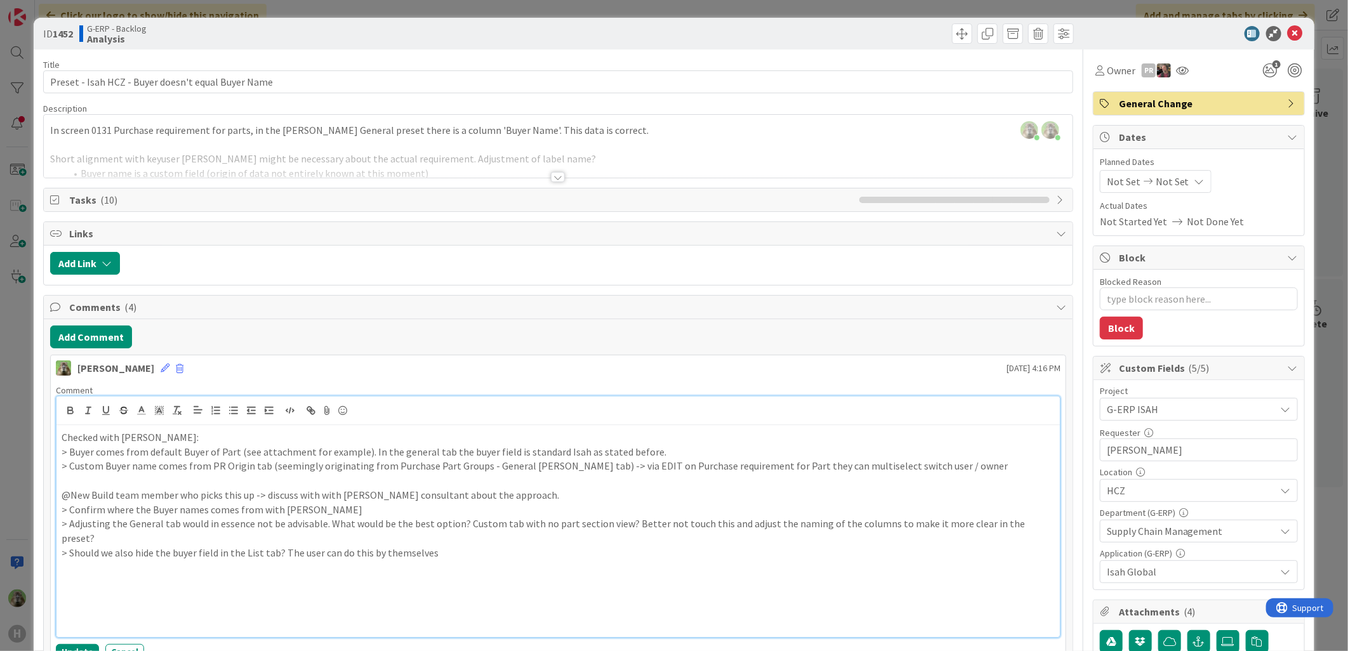
click at [235, 499] on p at bounding box center [559, 625] width 994 height 15
drag, startPoint x: 235, startPoint y: 617, endPoint x: 179, endPoint y: 565, distance: 76.4
click at [179, 499] on div "Checked with Ben: > Buyer comes from default Buyer of Part (see attachment for …" at bounding box center [559, 531] width 1004 height 212
click at [83, 499] on button "Update" at bounding box center [77, 579] width 43 height 15
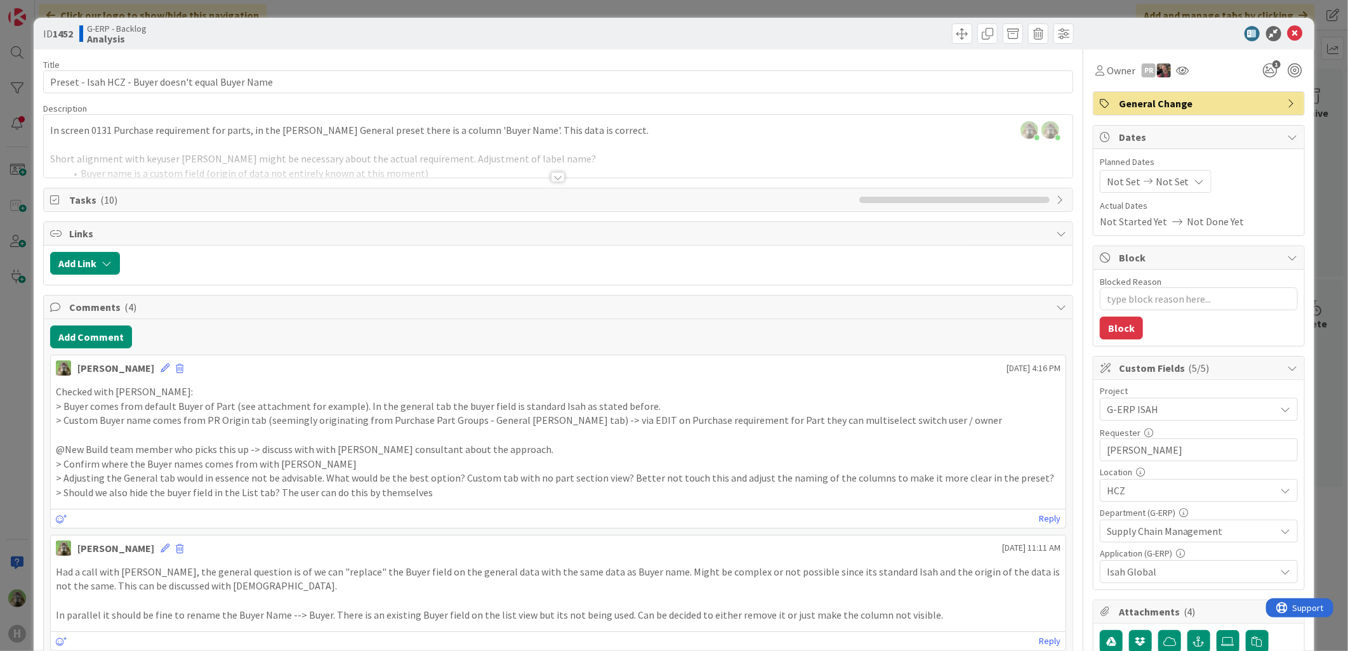
type textarea "x"
click at [18, 389] on div "ID 1452 G-ERP - Backlog Analysis Title 50 / 128 Preset - Isah HCZ - Buyer doesn…" at bounding box center [674, 325] width 1348 height 651
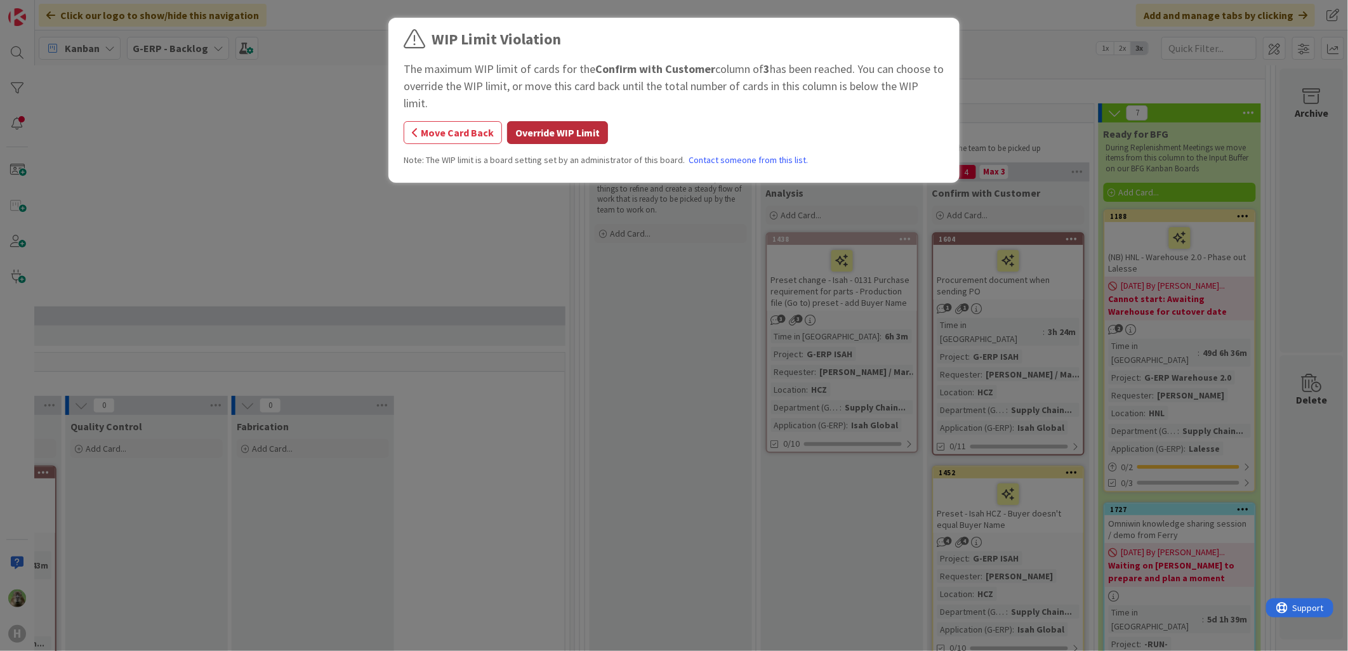
click at [540, 137] on button "Override WIP Limit" at bounding box center [557, 132] width 101 height 23
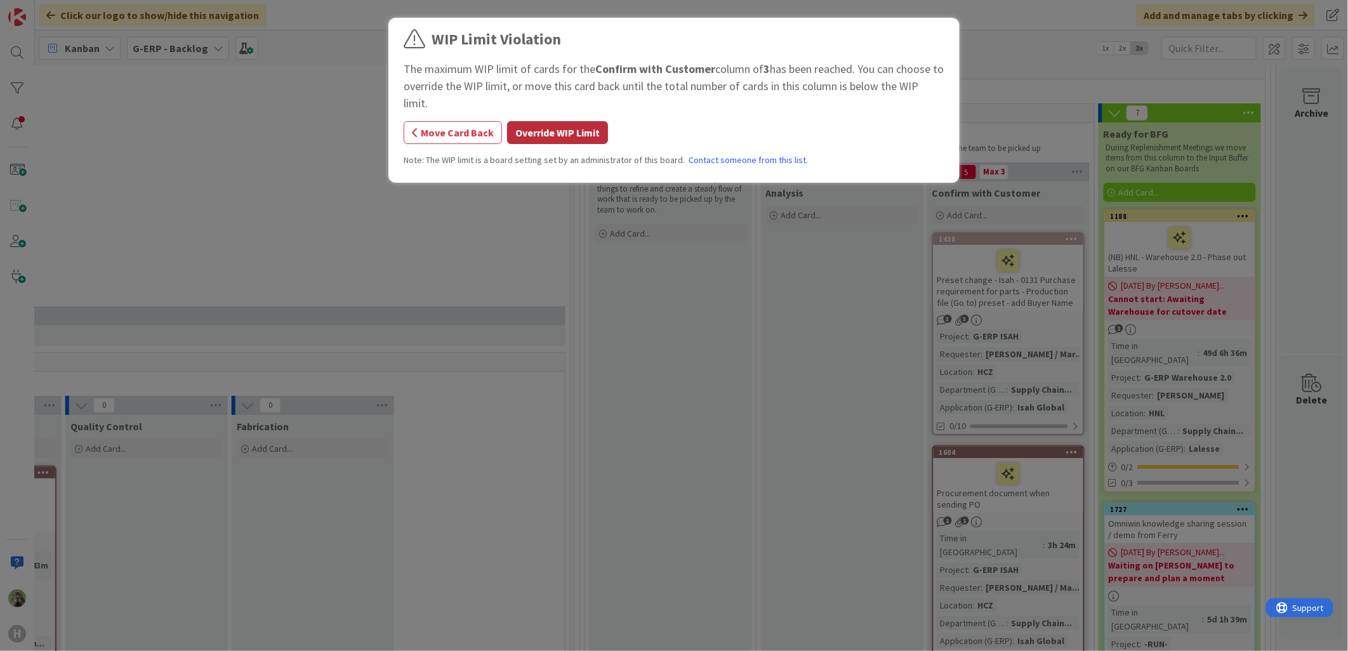
click at [579, 142] on button "Override WIP Limit" at bounding box center [557, 132] width 101 height 23
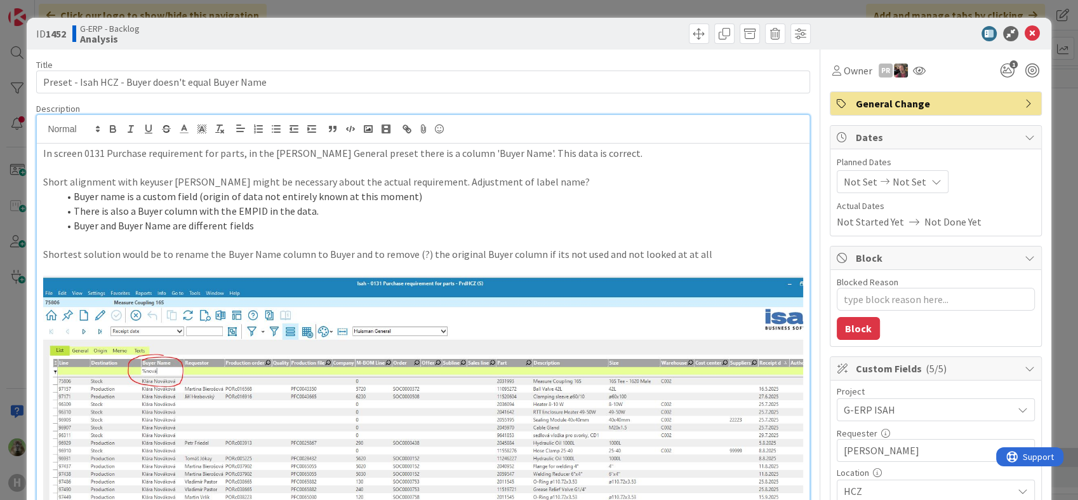
scroll to position [352, 0]
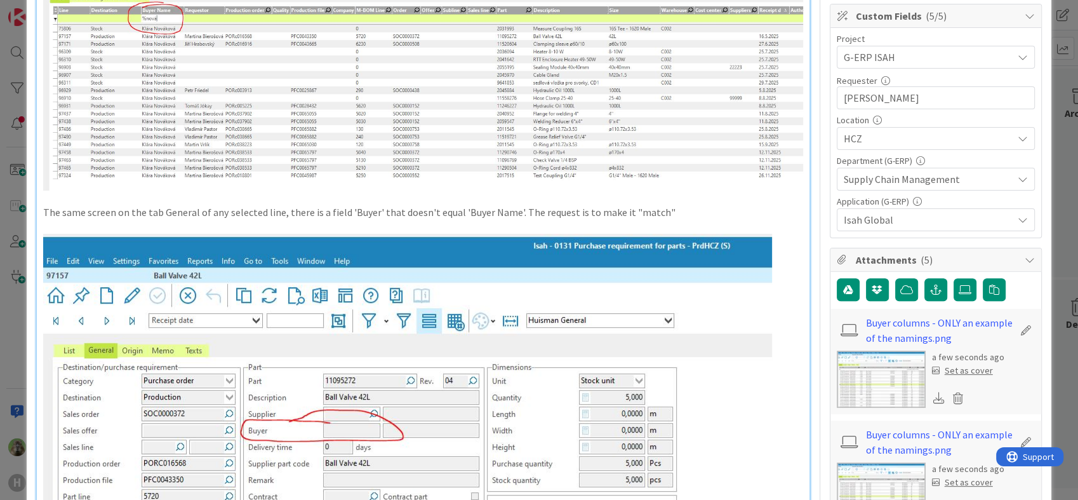
type textarea "x"
